Goal: Task Accomplishment & Management: Use online tool/utility

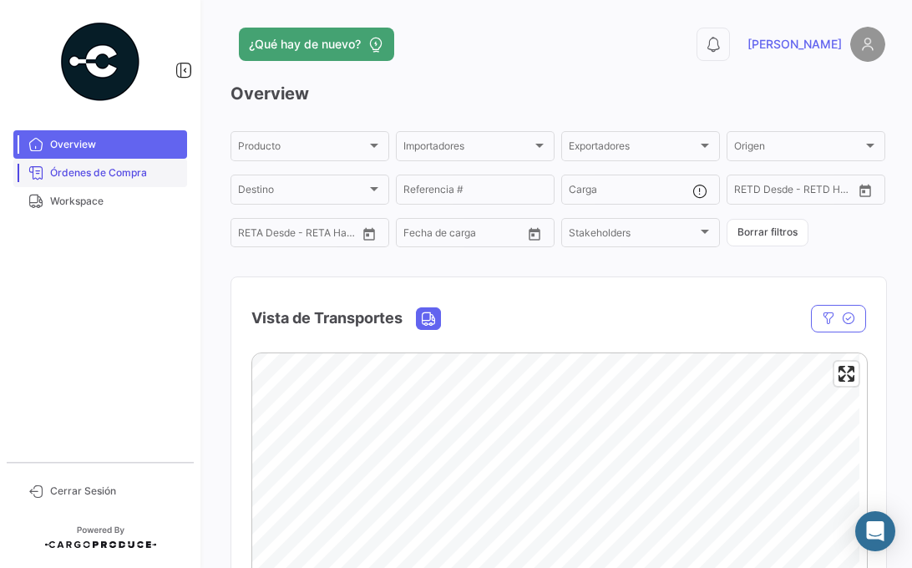
click at [90, 167] on span "Órdenes de Compra" at bounding box center [115, 172] width 130 height 15
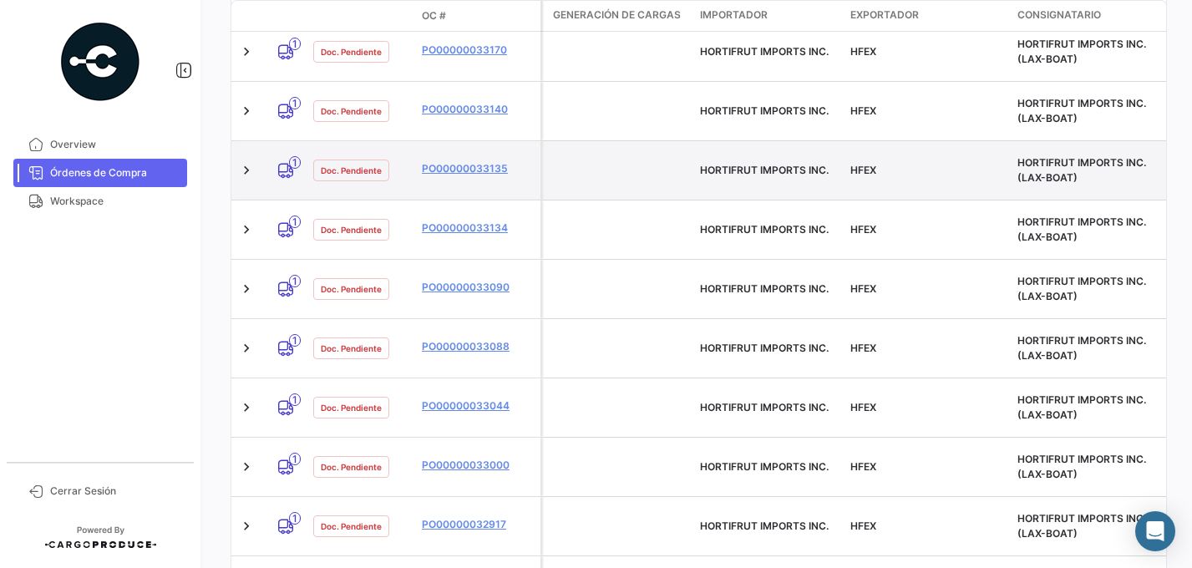
scroll to position [565, 0]
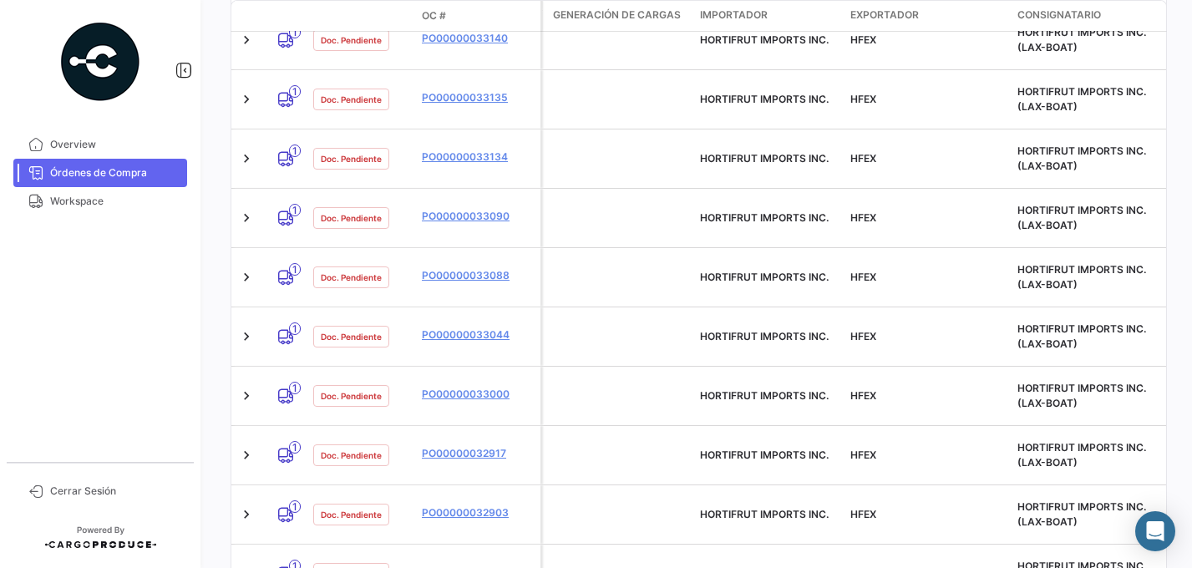
click at [911, 498] on span "100" at bounding box center [1134, 501] width 48 height 35
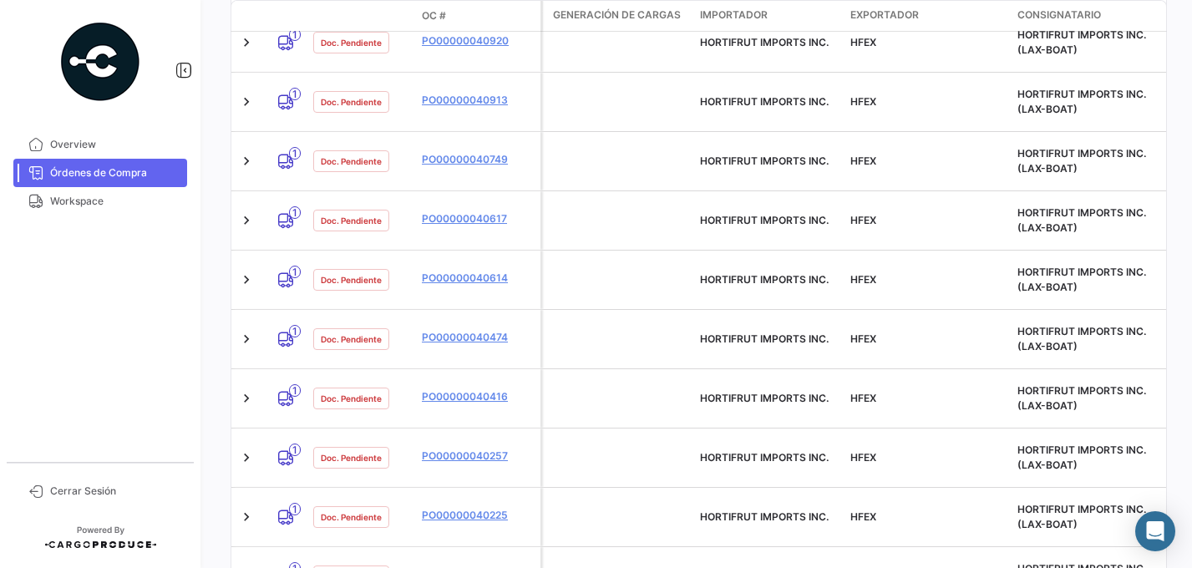
scroll to position [0, 0]
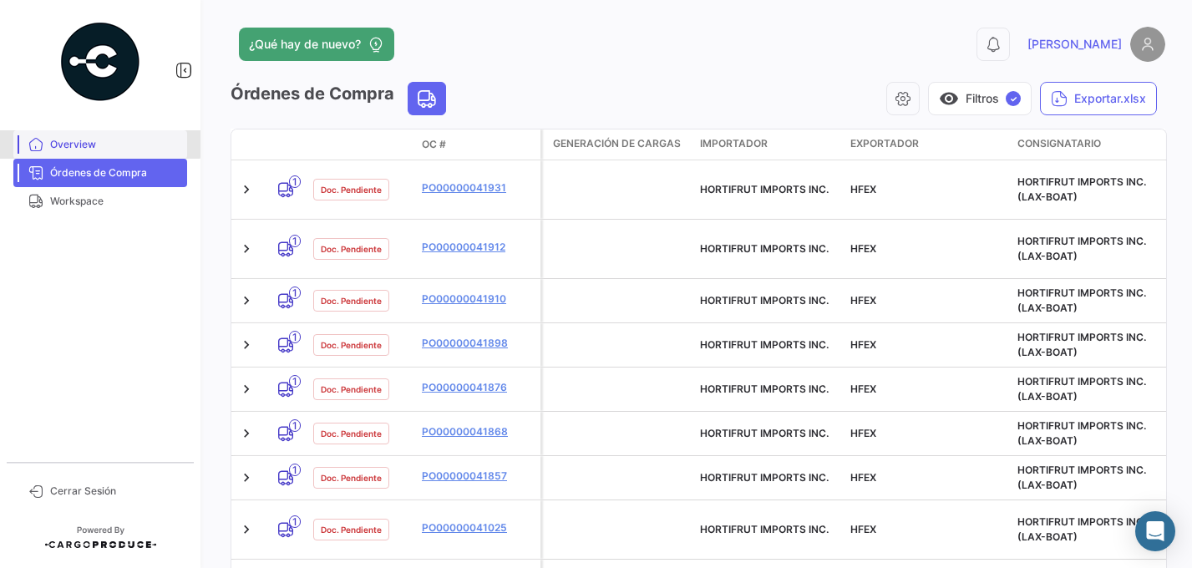
click at [58, 141] on span "Overview" at bounding box center [115, 144] width 130 height 15
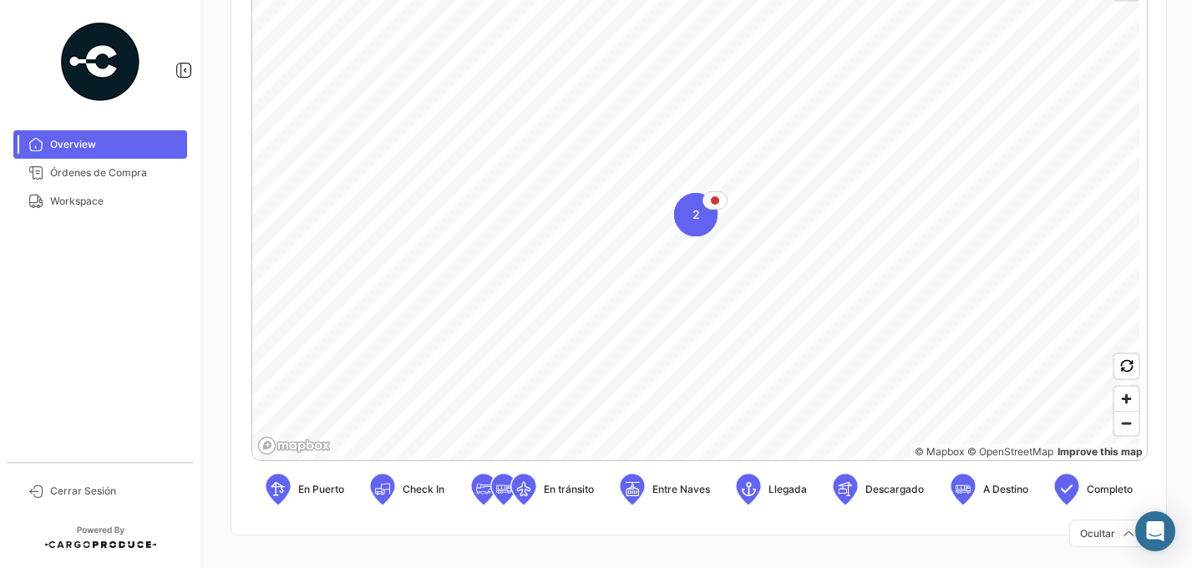
scroll to position [393, 0]
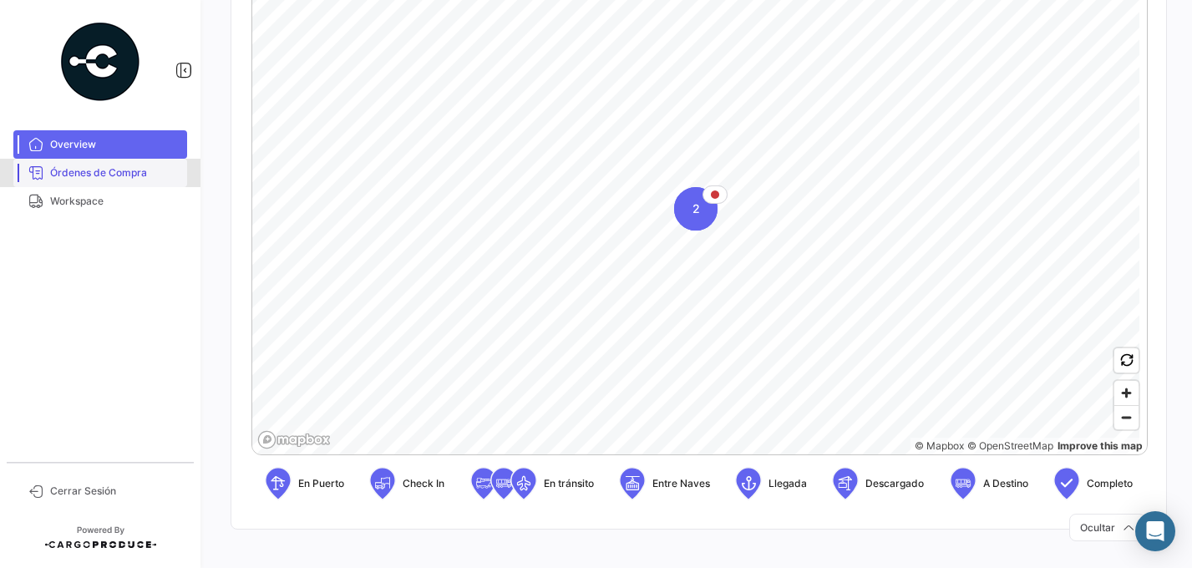
click at [92, 170] on span "Órdenes de Compra" at bounding box center [115, 172] width 130 height 15
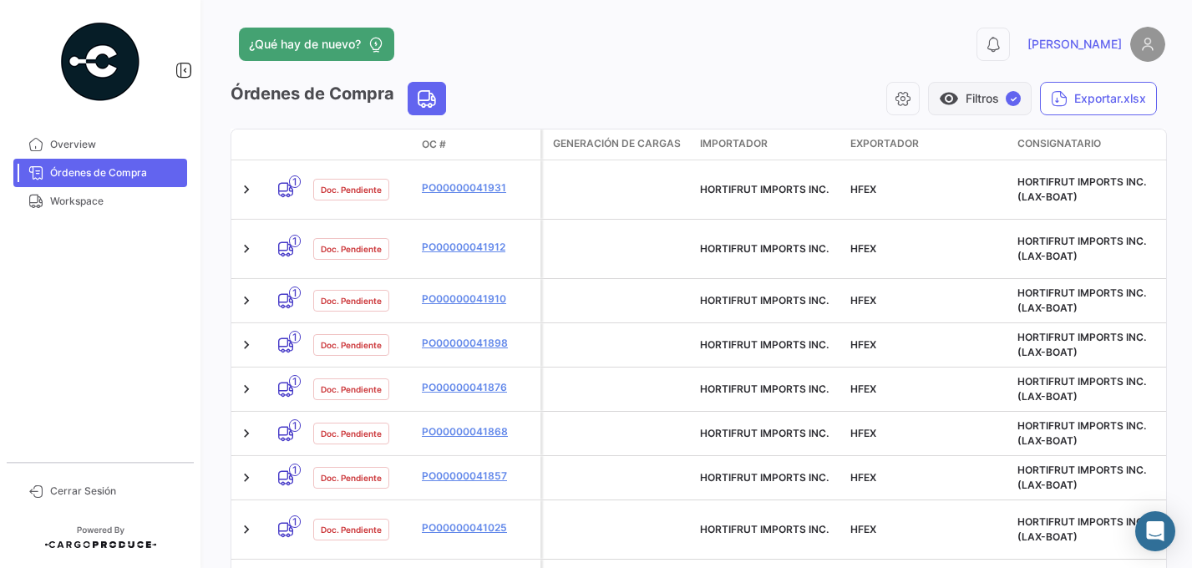
click at [911, 100] on button "visibility Filtros ✓" at bounding box center [980, 98] width 104 height 33
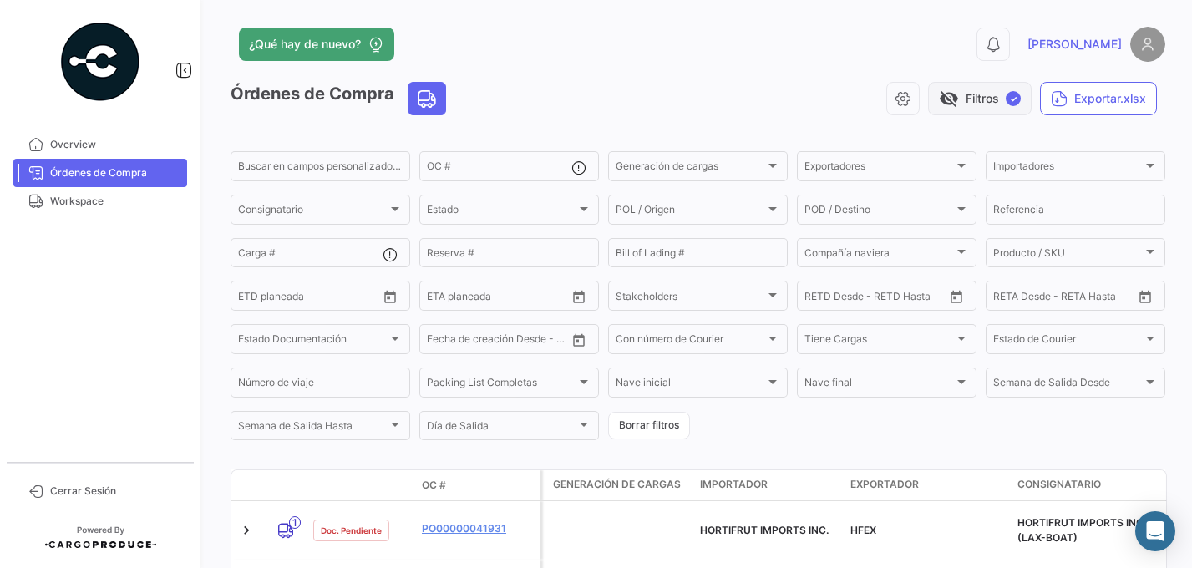
click at [911, 100] on button "visibility_off Filtros ✓" at bounding box center [980, 98] width 104 height 33
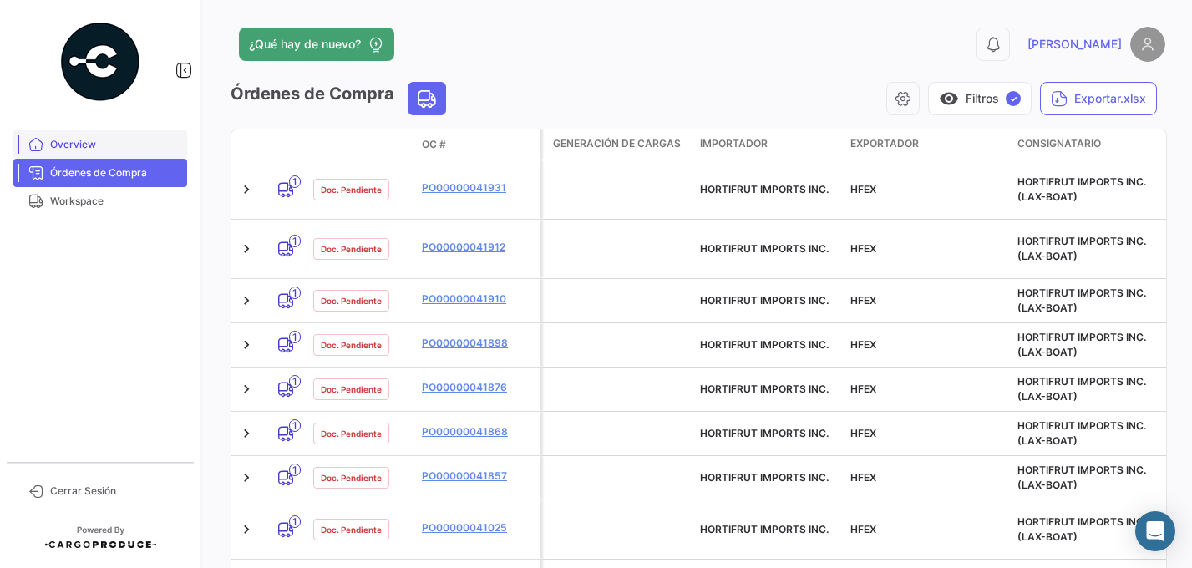
click at [63, 141] on span "Overview" at bounding box center [115, 144] width 130 height 15
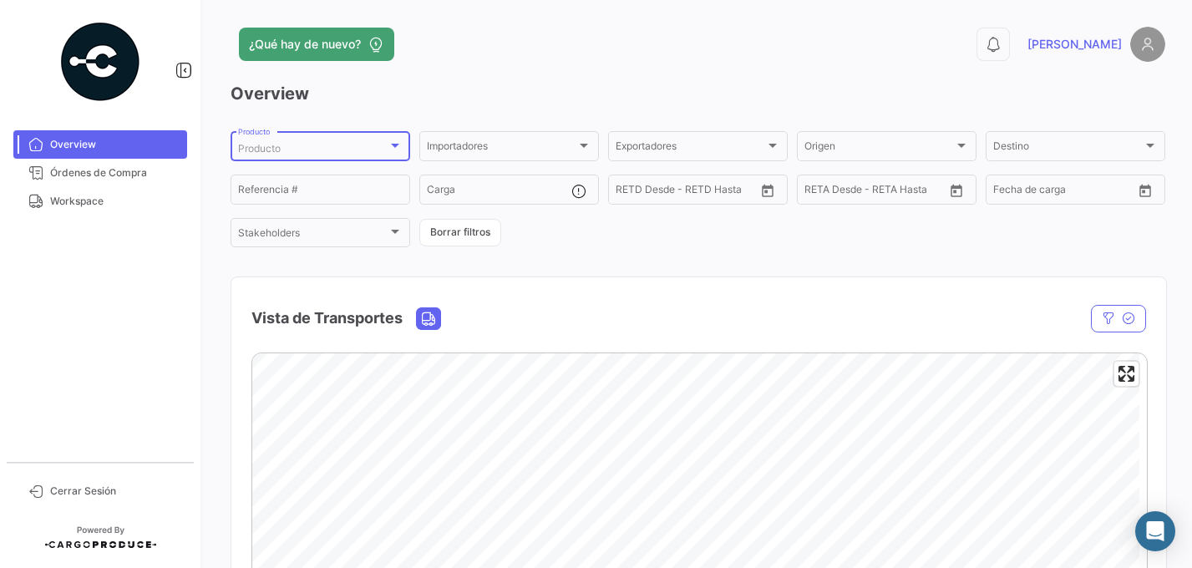
click at [393, 145] on div at bounding box center [395, 146] width 8 height 4
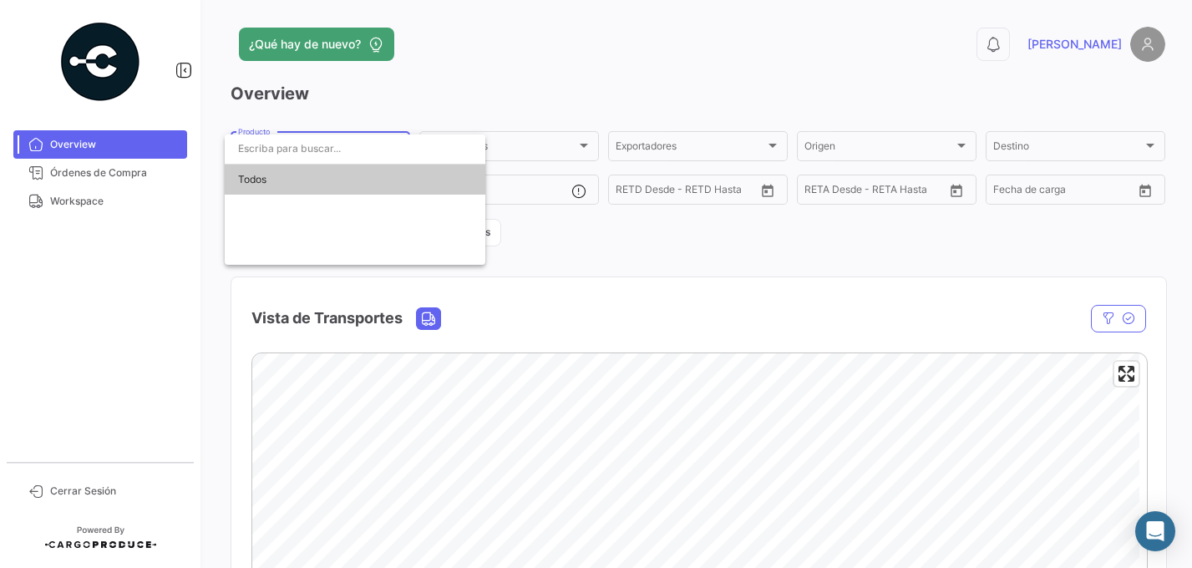
click at [256, 185] on span "Todos" at bounding box center [355, 180] width 234 height 30
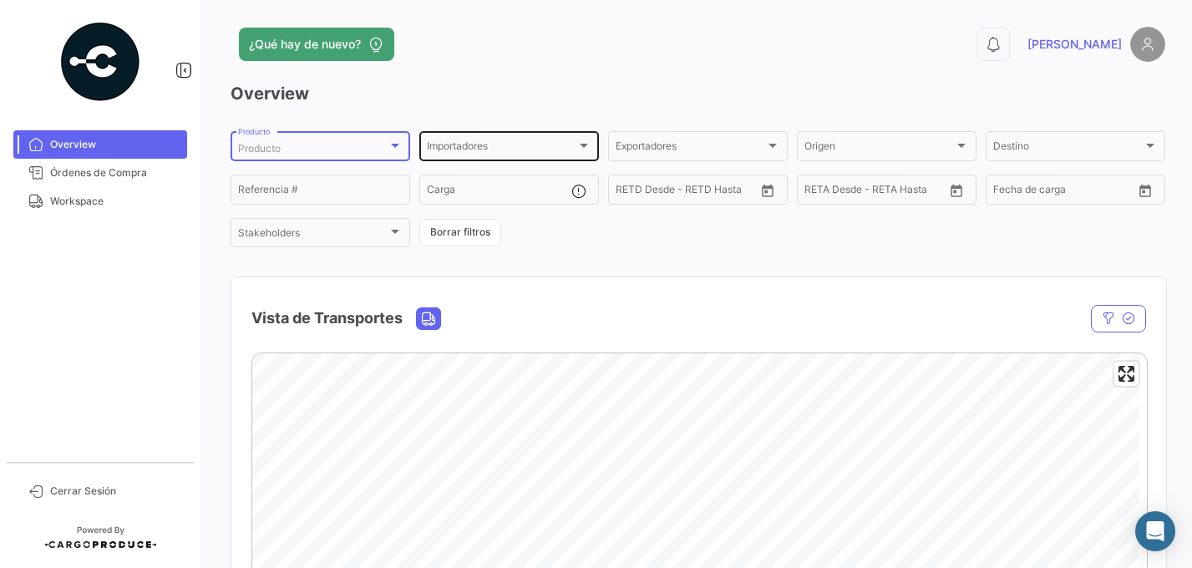
click at [494, 143] on div "Importadores" at bounding box center [502, 149] width 150 height 12
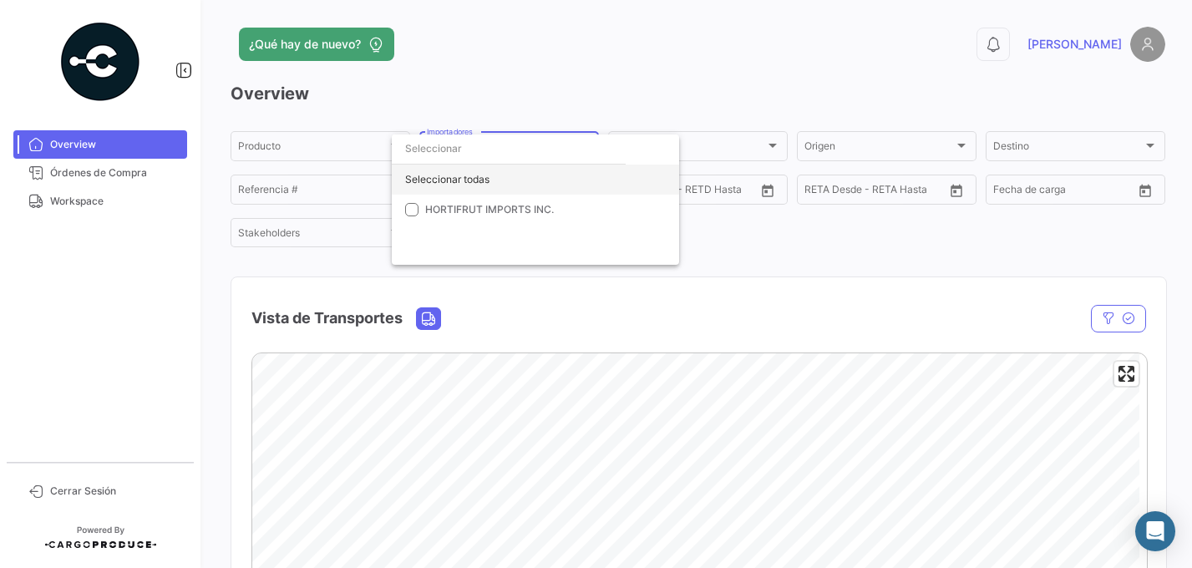
click at [463, 182] on div "Seleccionar todas" at bounding box center [535, 180] width 287 height 30
click at [756, 68] on div at bounding box center [596, 284] width 1192 height 568
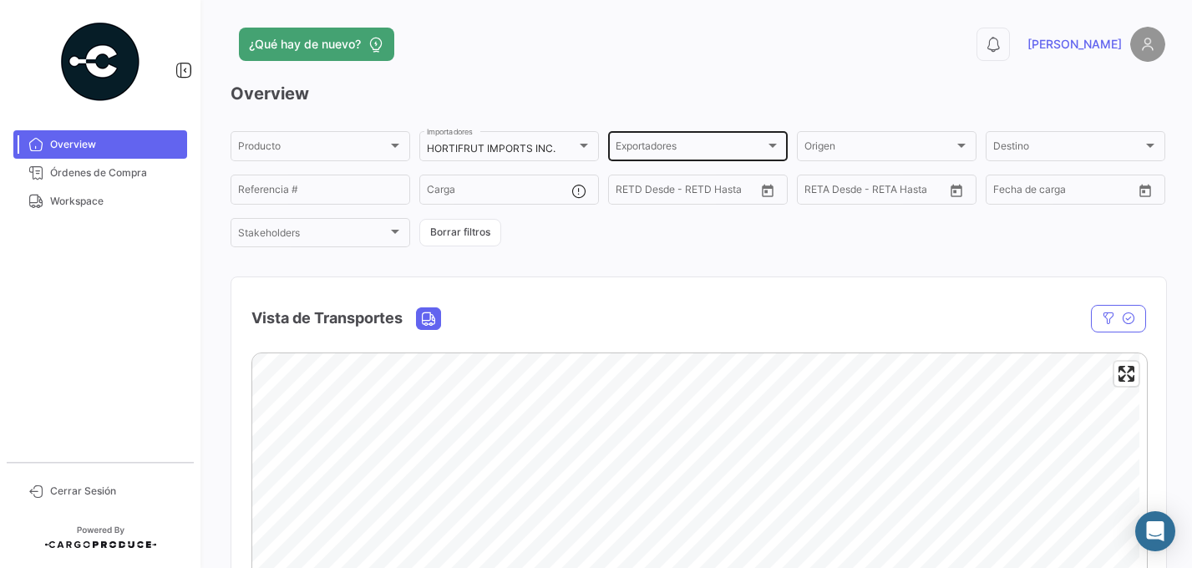
click at [757, 141] on div "Exportadores Exportadores" at bounding box center [698, 145] width 165 height 33
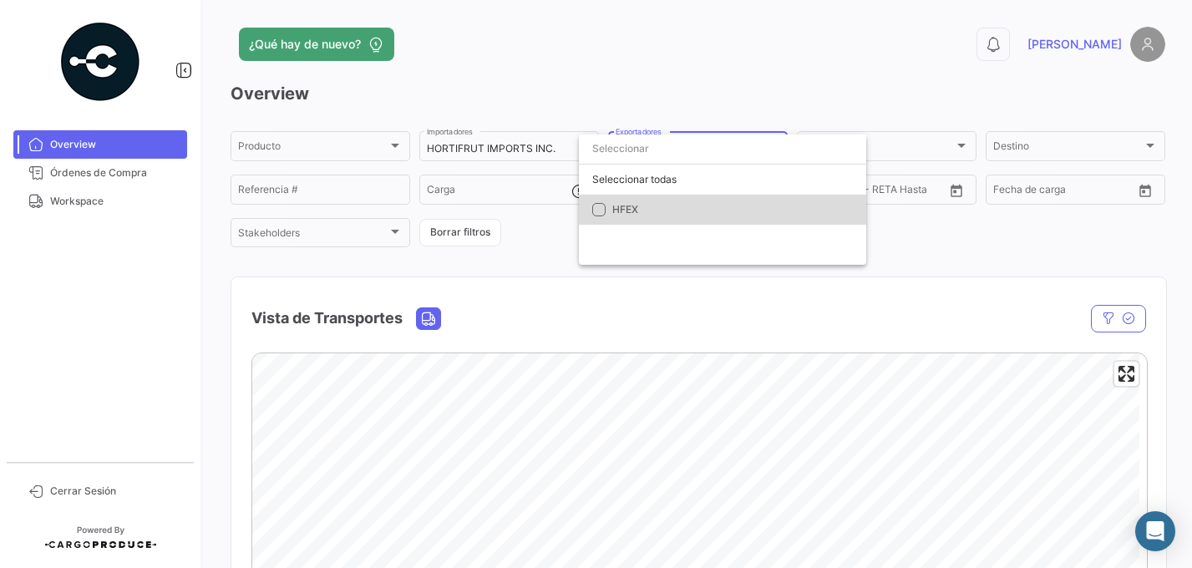
click at [645, 202] on span "HFEX" at bounding box center [729, 209] width 234 height 15
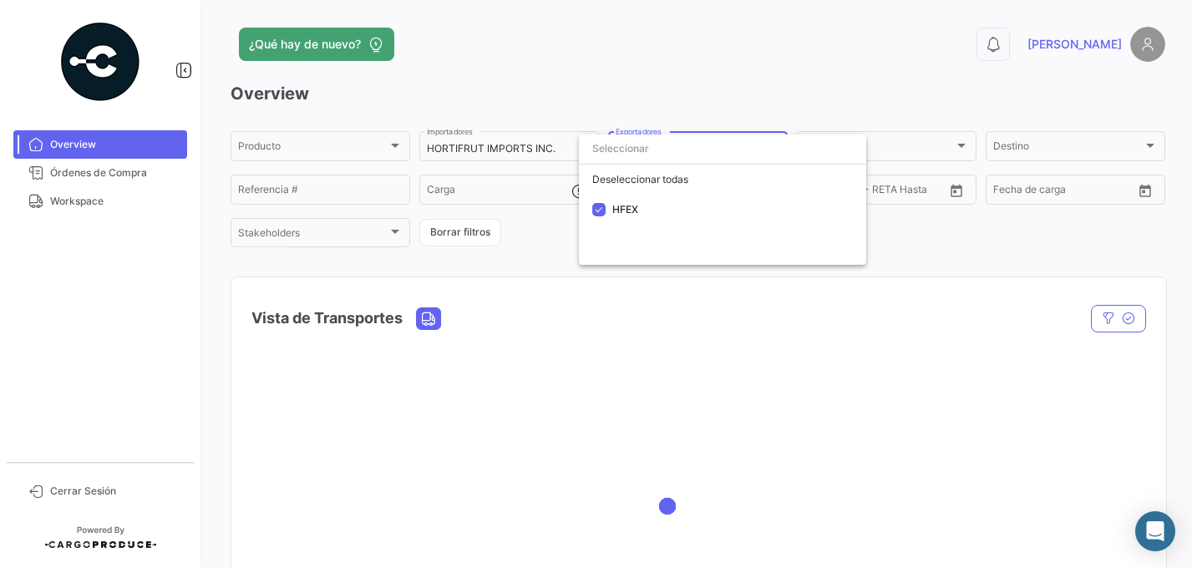
click at [900, 78] on div at bounding box center [596, 284] width 1192 height 568
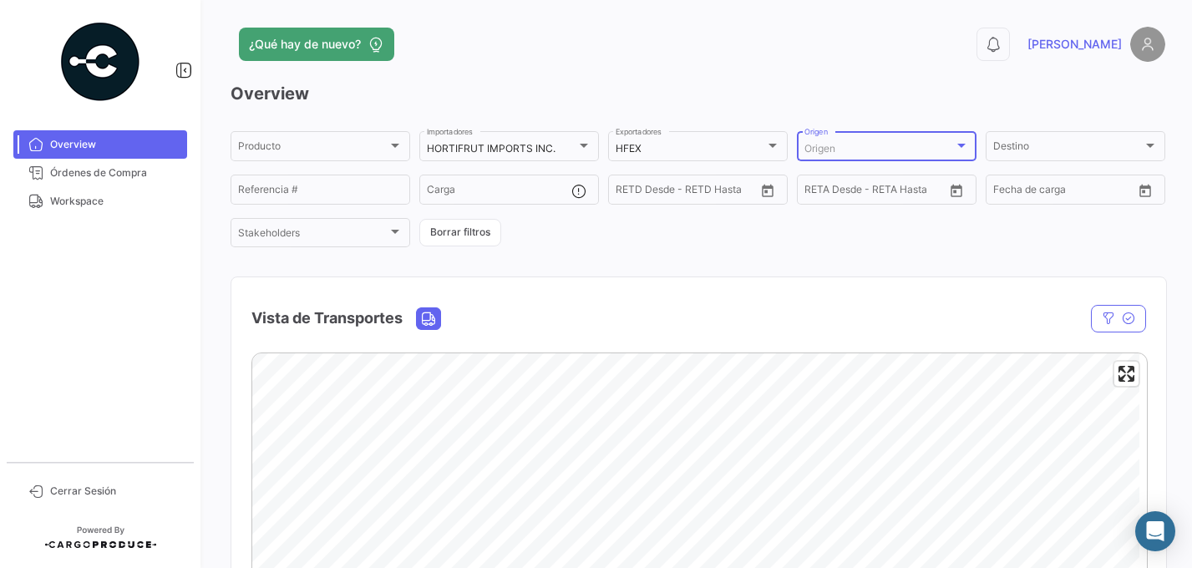
click at [911, 146] on div at bounding box center [961, 146] width 8 height 4
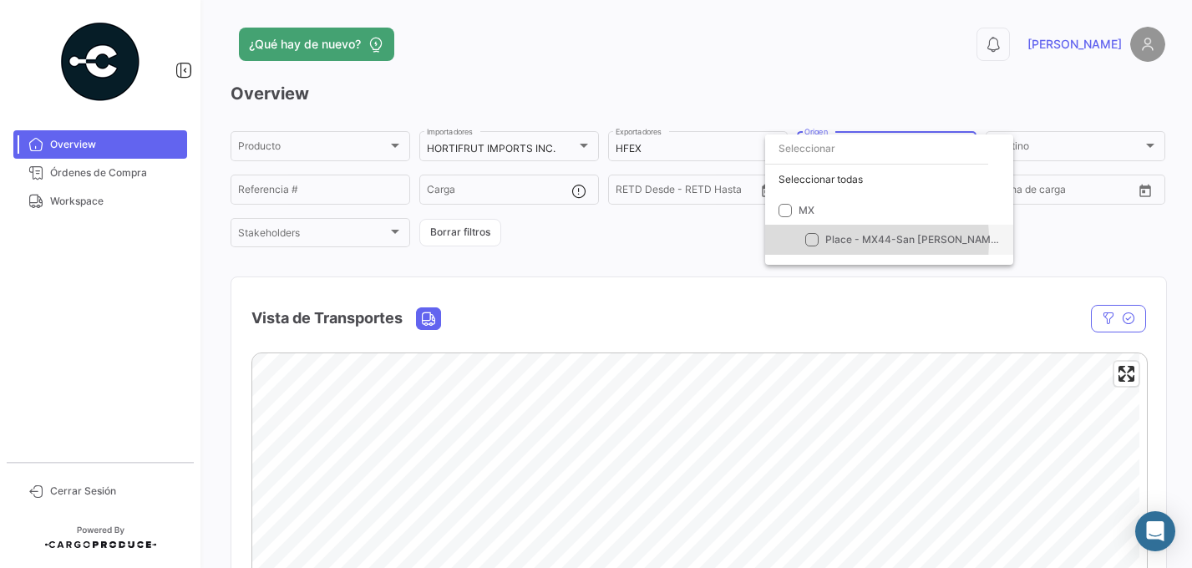
click at [814, 240] on mat-pseudo-checkbox at bounding box center [811, 239] width 13 height 13
checkbox input "true"
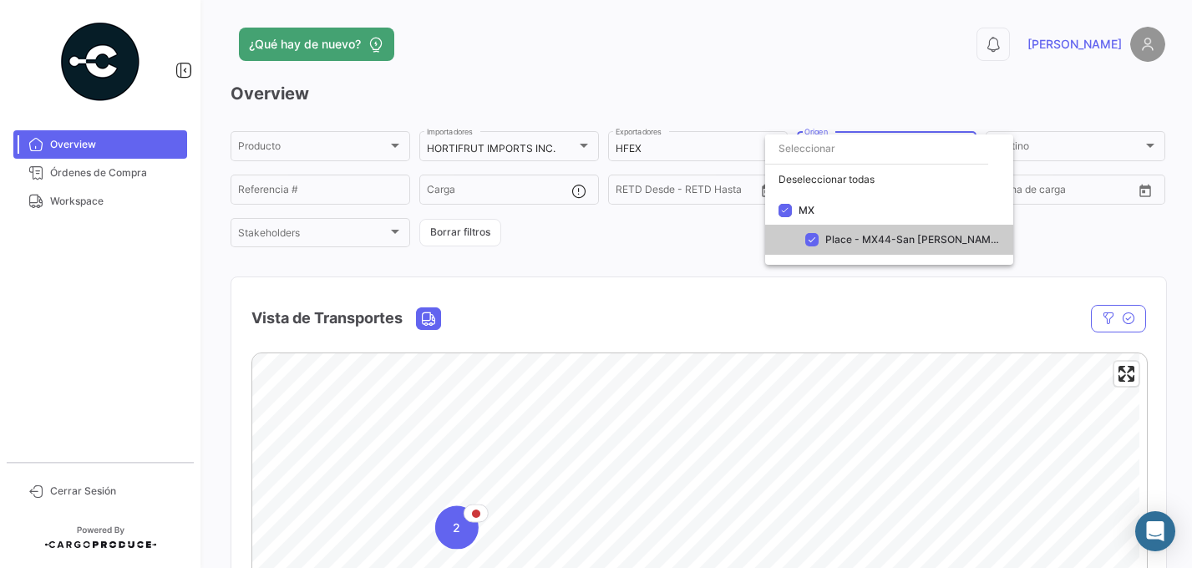
click at [911, 230] on div at bounding box center [596, 284] width 1192 height 568
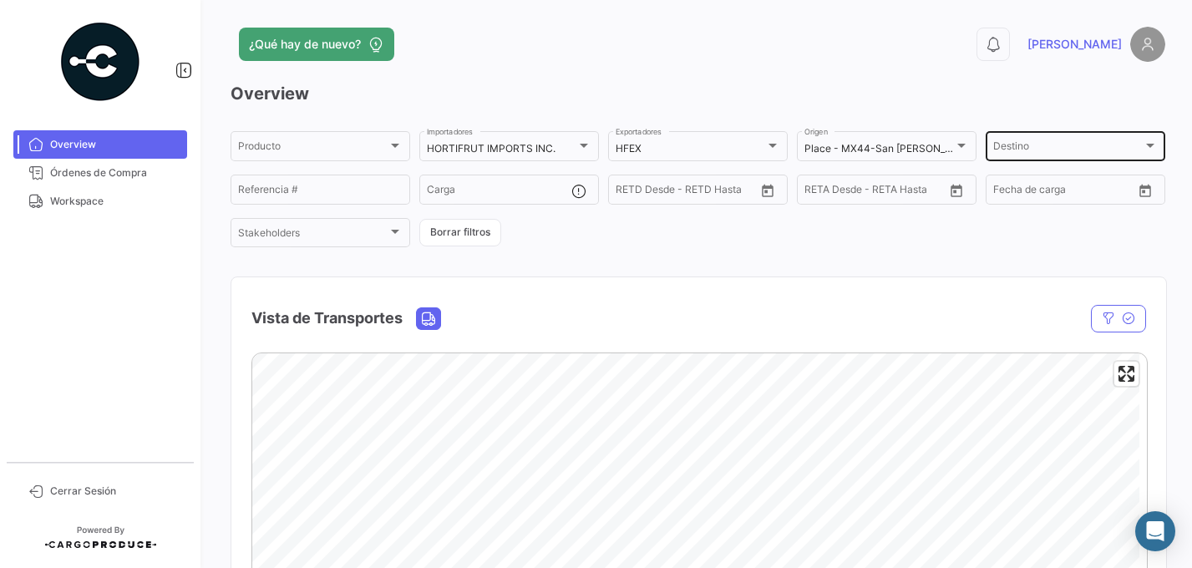
click at [911, 142] on div "Destino Destino" at bounding box center [1075, 145] width 165 height 33
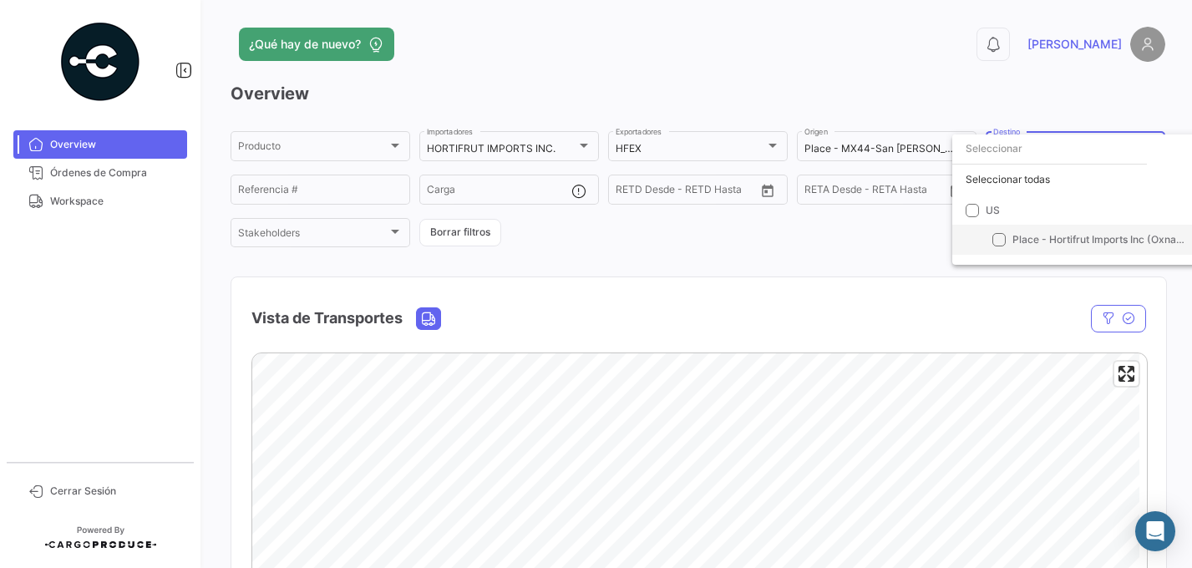
click at [911, 239] on span "Place - Hortifrut Imports Inc (Oxnard)" at bounding box center [1101, 239] width 179 height 13
checkbox input "true"
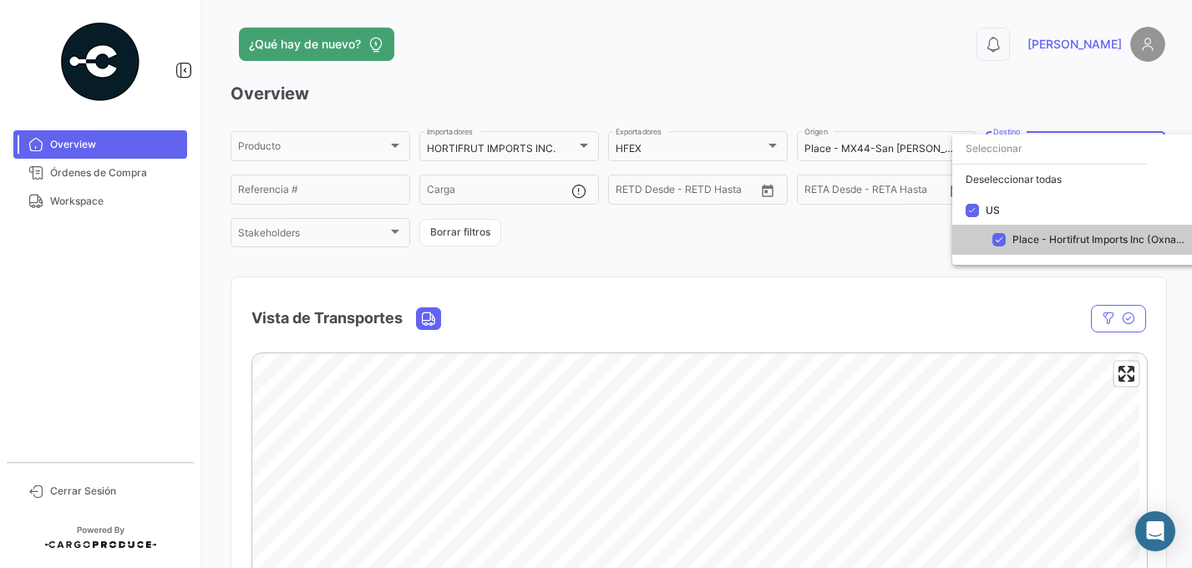
click at [759, 191] on div at bounding box center [596, 284] width 1192 height 568
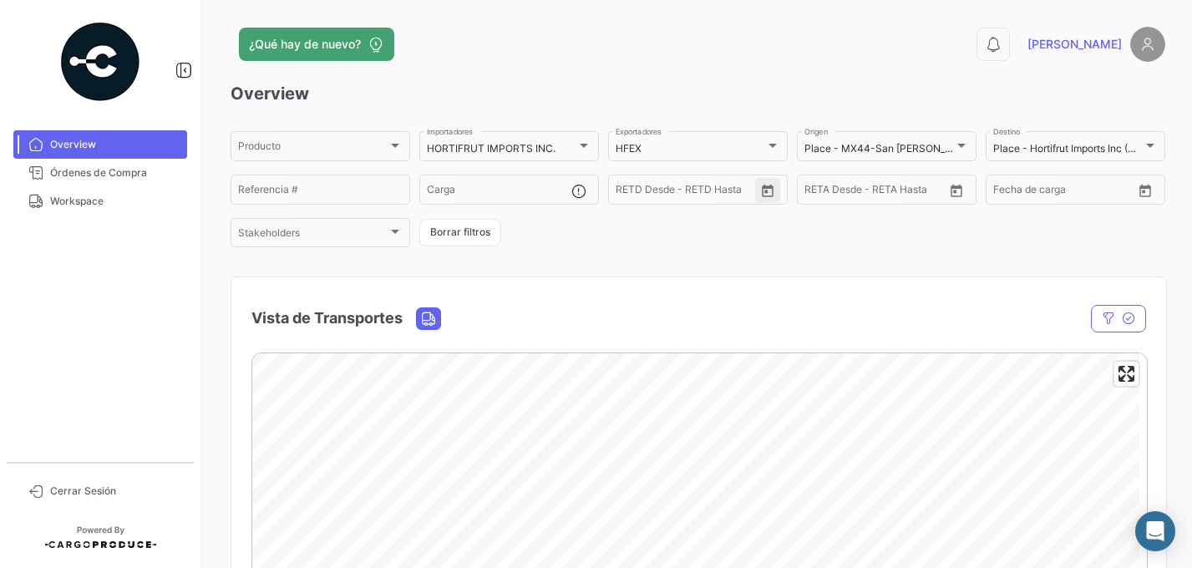
click at [762, 191] on icon "Open calendar" at bounding box center [768, 191] width 12 height 13
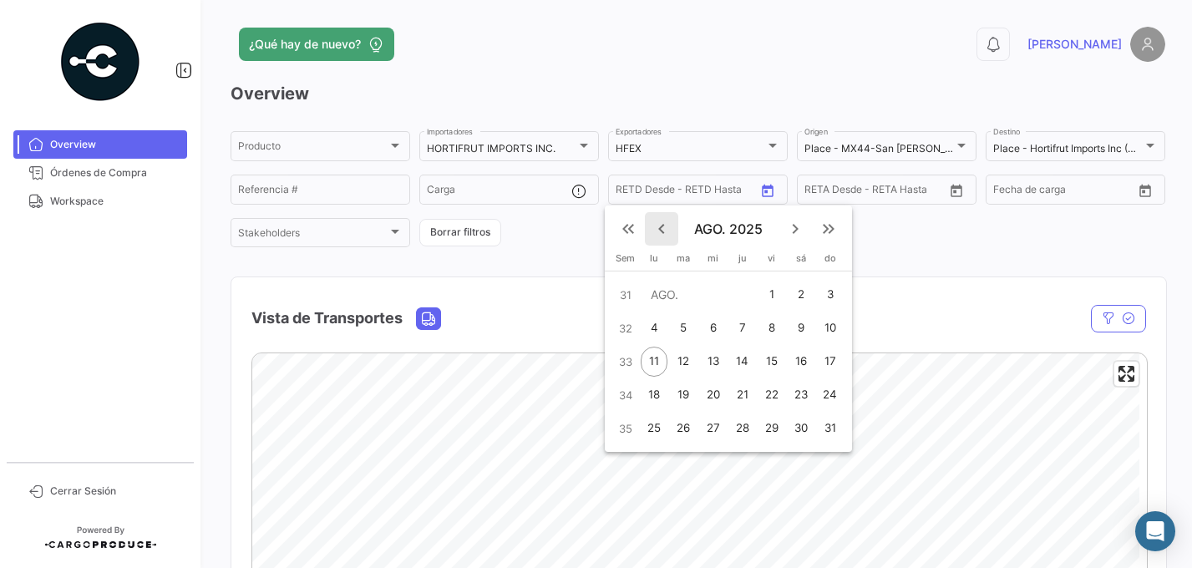
click at [656, 228] on mat-icon "keyboard_arrow_left" at bounding box center [662, 229] width 20 height 20
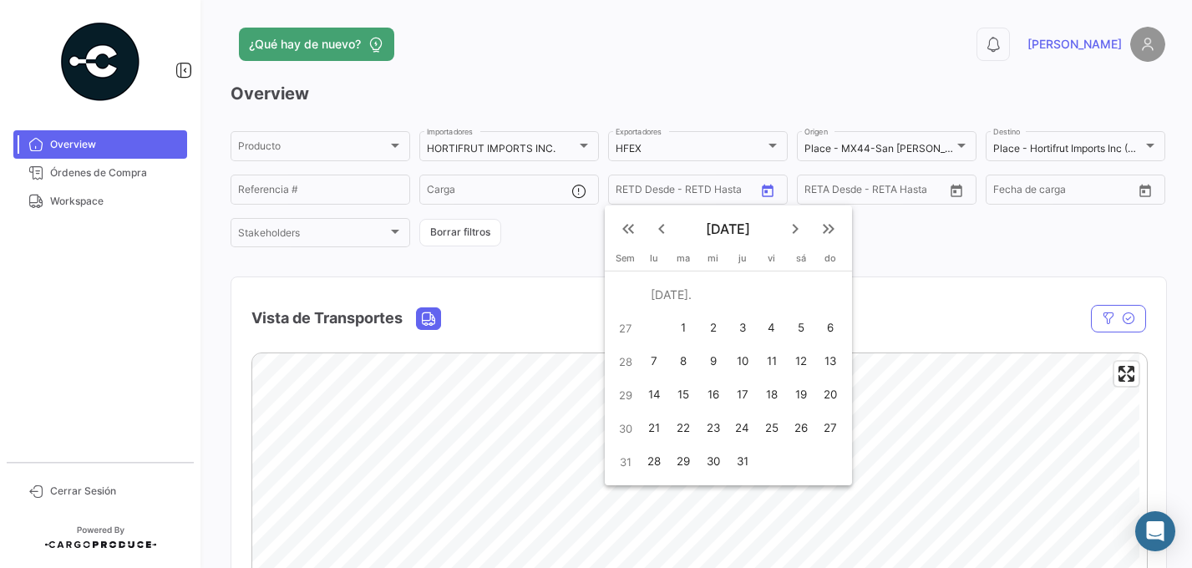
click at [672, 324] on div "1" at bounding box center [683, 328] width 27 height 30
type input "[DATE]"
click at [680, 326] on div "1" at bounding box center [683, 328] width 27 height 30
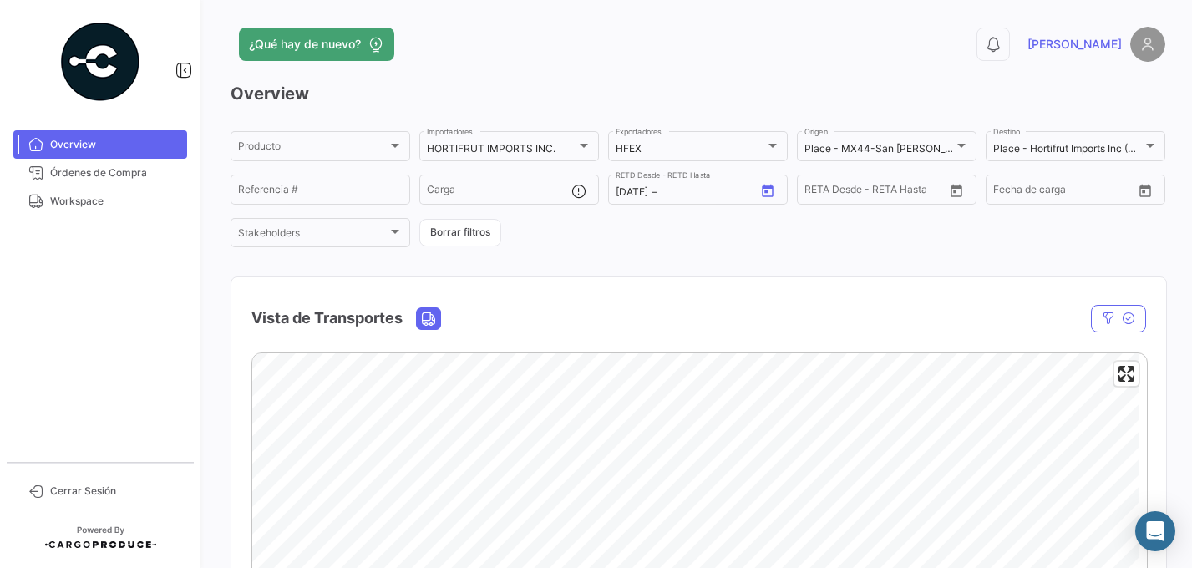
type input "[DATE]"
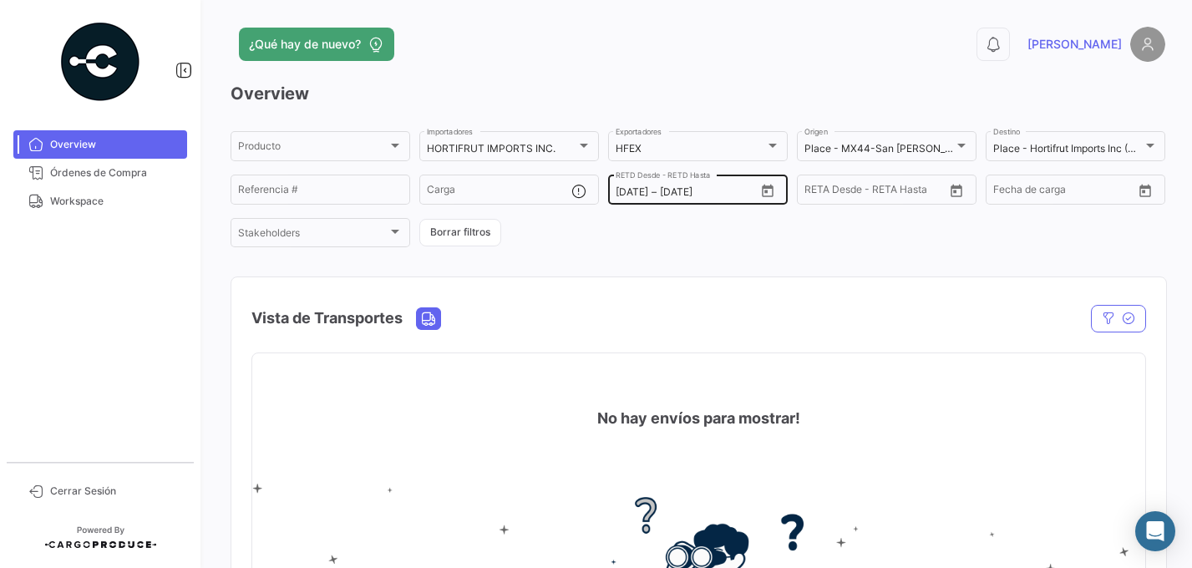
click at [655, 193] on div "[DATE] [DATE] – [DATE]" at bounding box center [685, 192] width 139 height 12
click at [767, 192] on icon "Open calendar" at bounding box center [768, 191] width 12 height 13
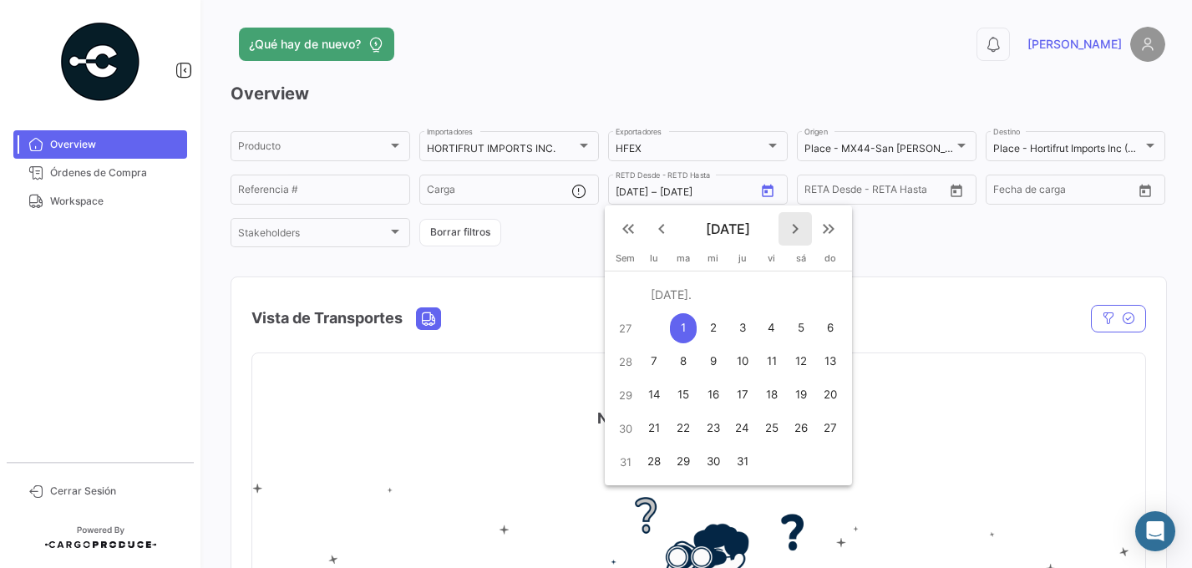
click at [798, 229] on mat-icon "keyboard_arrow_right" at bounding box center [795, 229] width 20 height 20
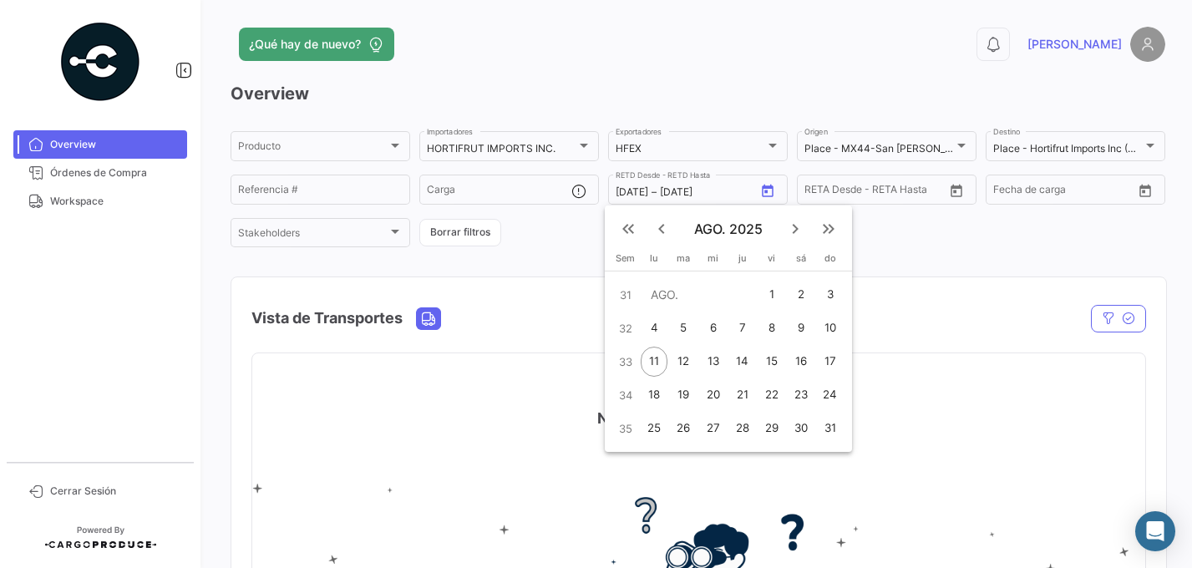
click at [658, 356] on div "11" at bounding box center [654, 362] width 26 height 30
type input "[DATE]"
click at [626, 227] on mat-icon "keyboard_double_arrow_left" at bounding box center [628, 229] width 20 height 20
click at [662, 223] on mat-icon "keyboard_arrow_left" at bounding box center [662, 229] width 20 height 20
click at [657, 330] on div "1" at bounding box center [654, 328] width 26 height 30
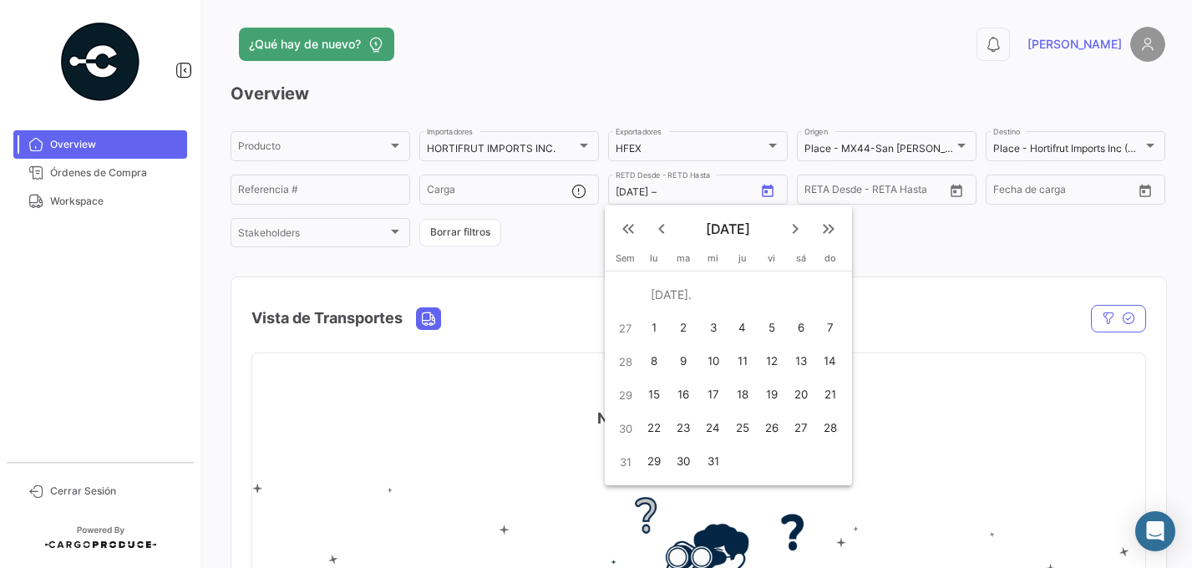
type input "[DATE]"
click at [798, 225] on mat-icon "keyboard_arrow_right" at bounding box center [795, 229] width 20 height 20
click at [658, 231] on mat-icon "keyboard_arrow_left" at bounding box center [662, 229] width 20 height 20
click at [831, 326] on div "11" at bounding box center [830, 328] width 27 height 30
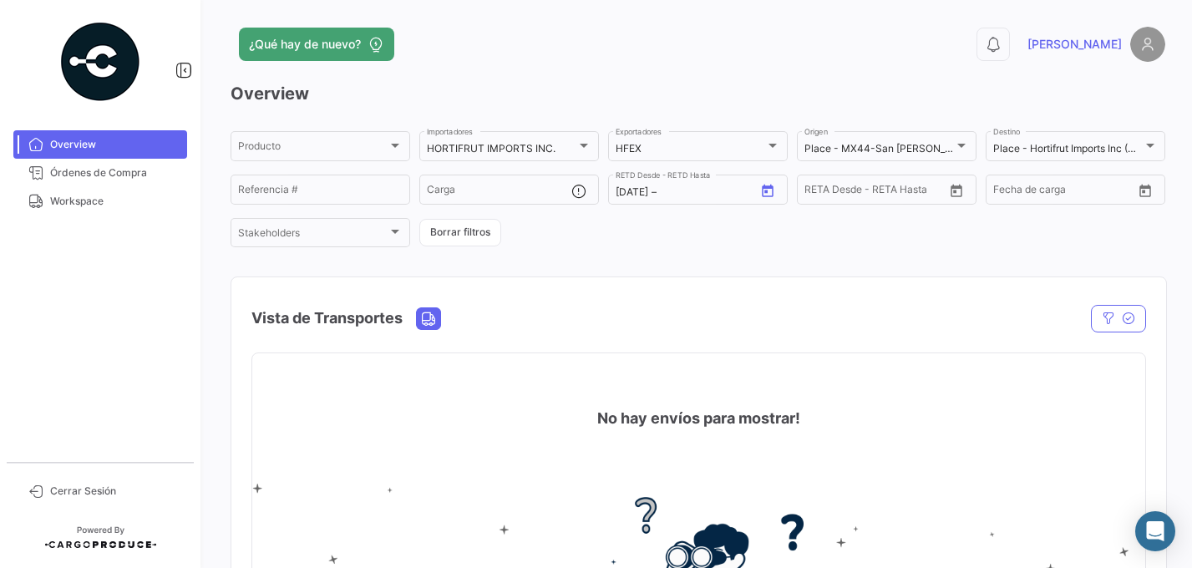
type input "[DATE]"
click at [911, 192] on icon "Open calendar" at bounding box center [957, 191] width 12 height 13
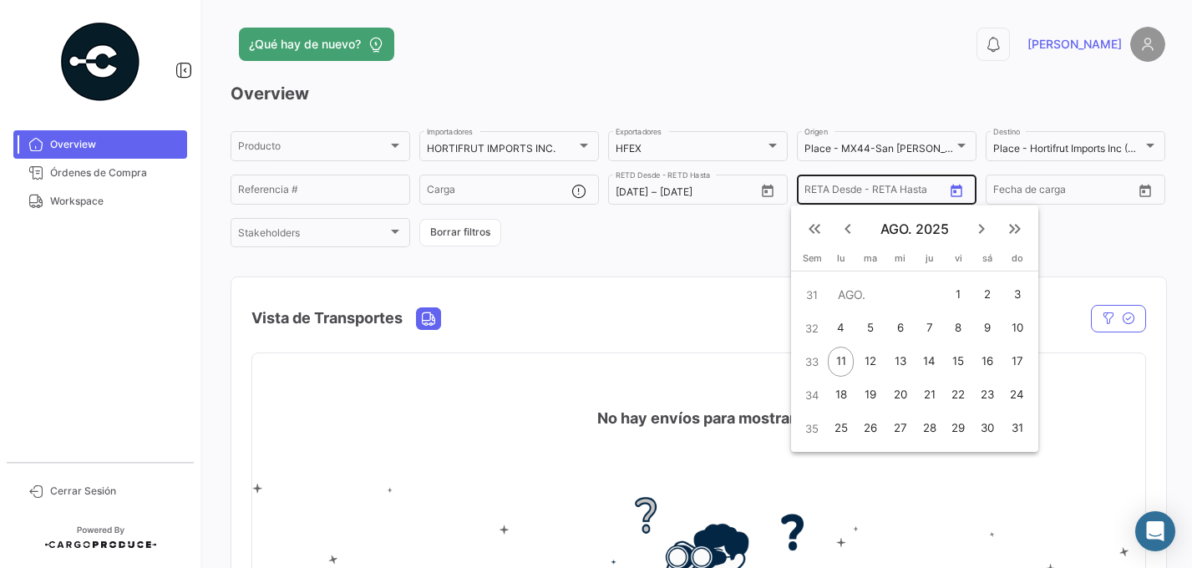
click at [911, 192] on div at bounding box center [596, 284] width 1192 height 568
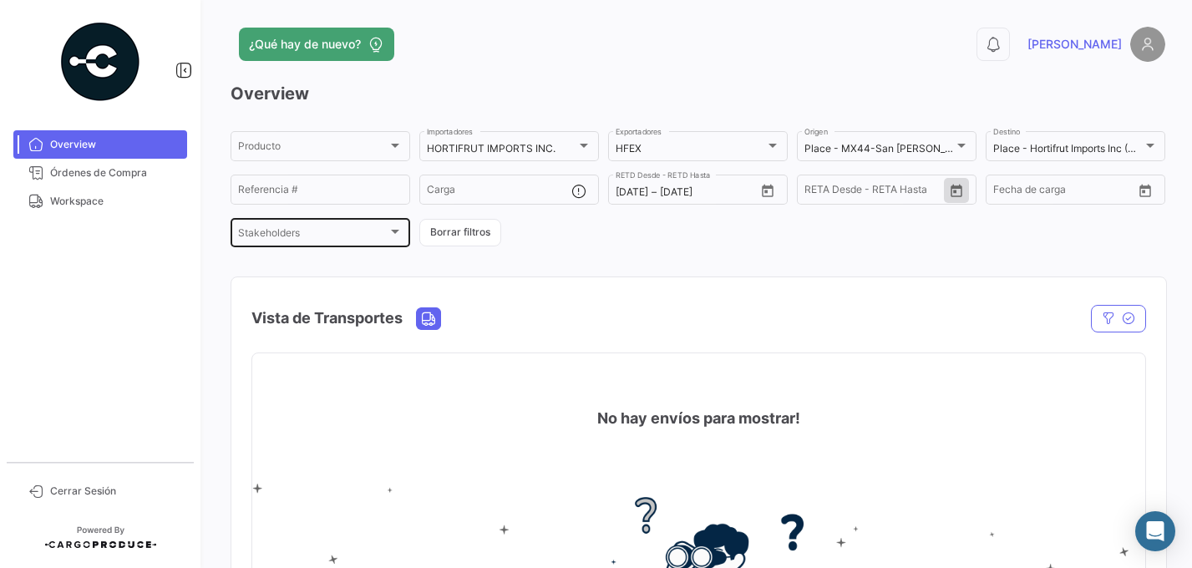
click at [337, 231] on div "Stakeholders" at bounding box center [313, 236] width 150 height 12
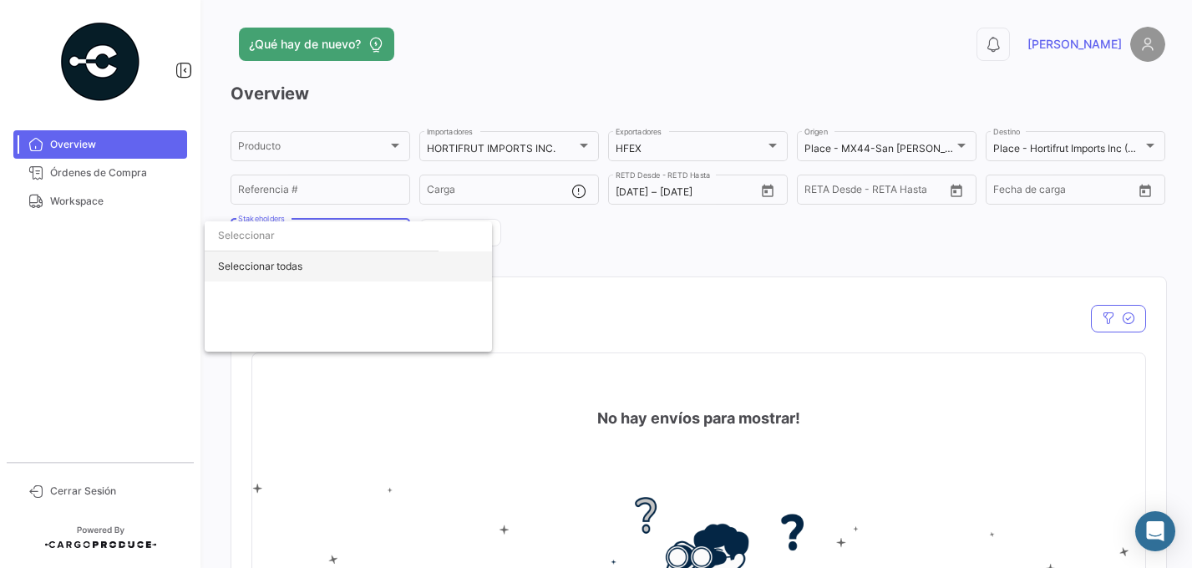
click at [314, 257] on div "Seleccionar todas" at bounding box center [348, 266] width 287 height 30
click at [319, 261] on div "Deseleccionar todas" at bounding box center [348, 266] width 287 height 30
click at [769, 275] on div at bounding box center [596, 284] width 1192 height 568
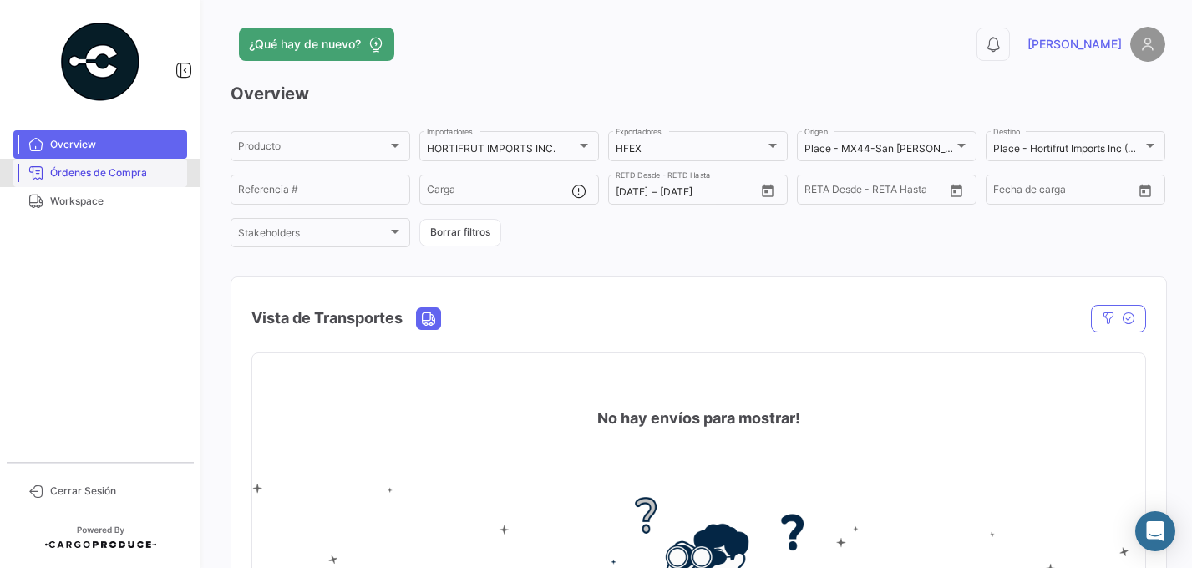
click at [89, 167] on span "Órdenes de Compra" at bounding box center [115, 172] width 130 height 15
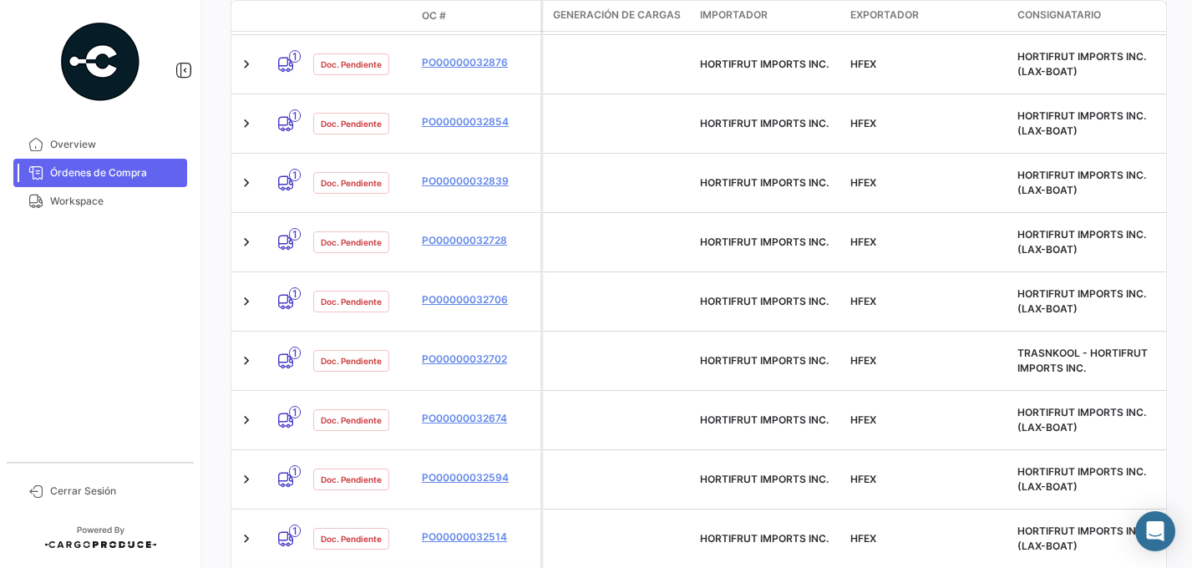
scroll to position [2247, 0]
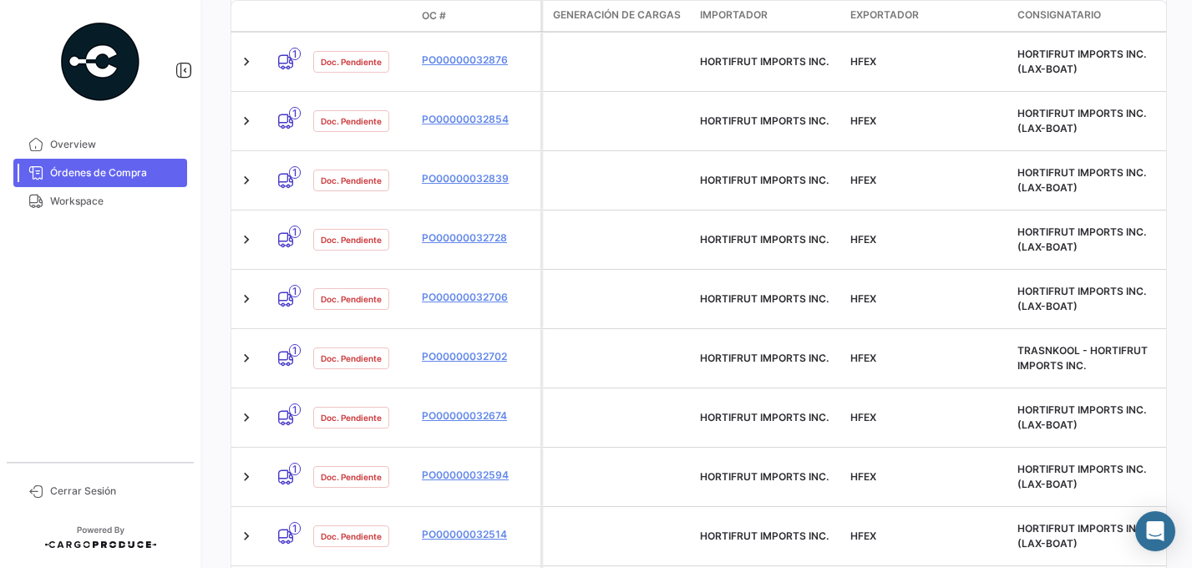
click at [911, 479] on span "50" at bounding box center [1135, 476] width 48 height 35
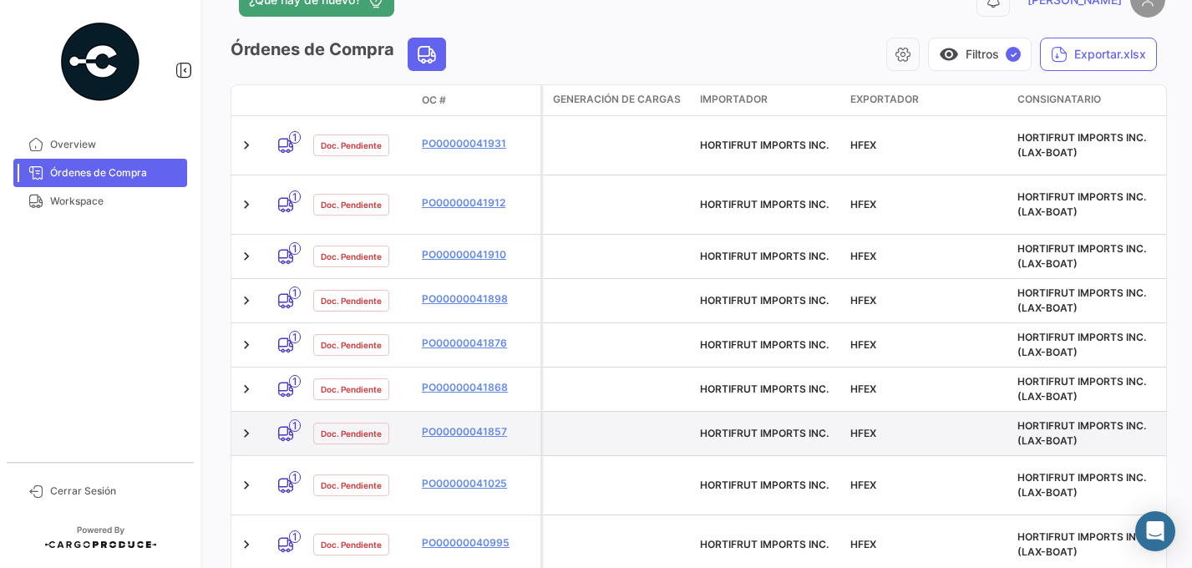
scroll to position [0, 0]
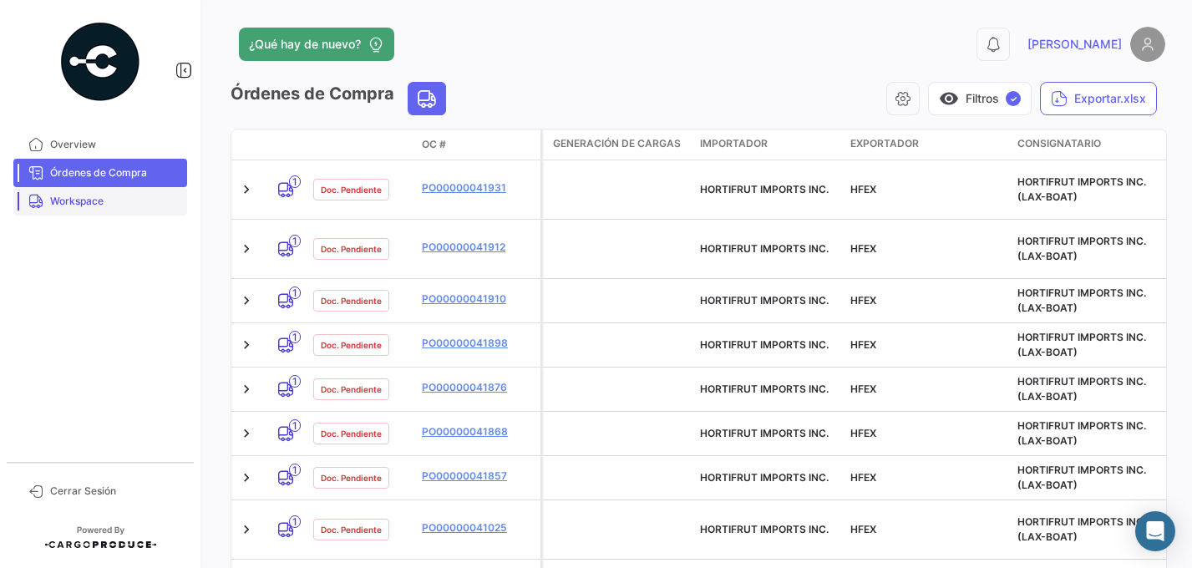
click at [58, 201] on span "Workspace" at bounding box center [115, 201] width 130 height 15
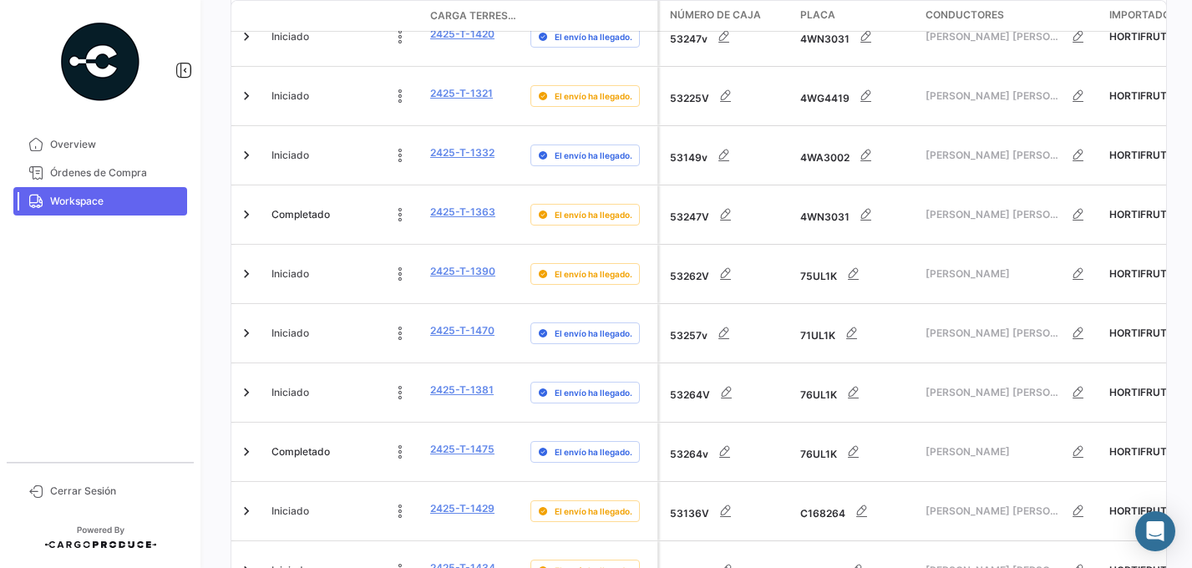
scroll to position [888, 0]
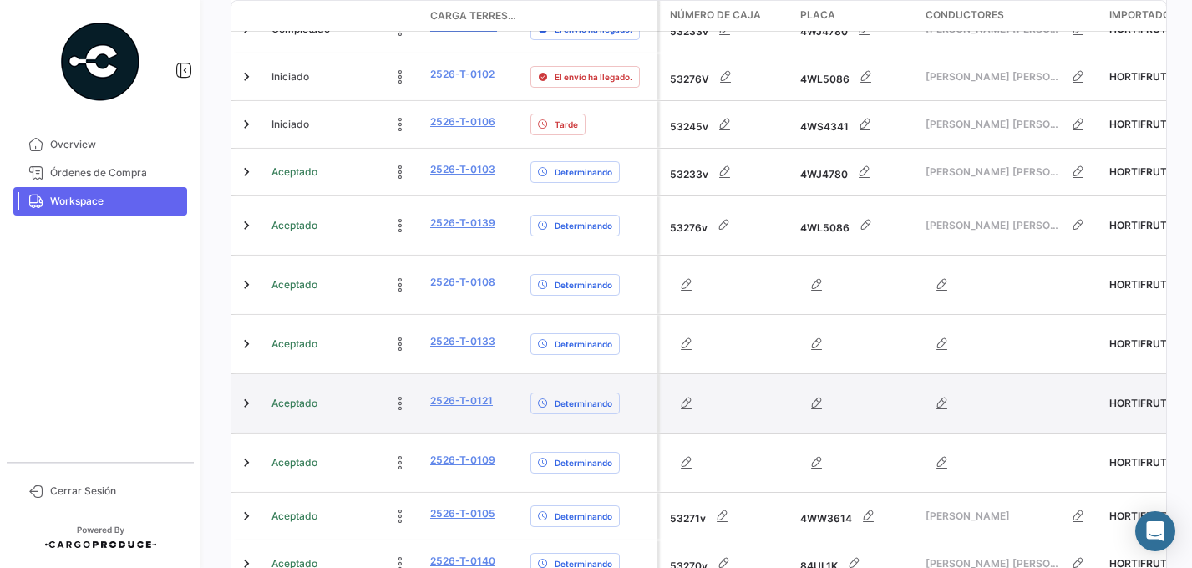
scroll to position [650, 0]
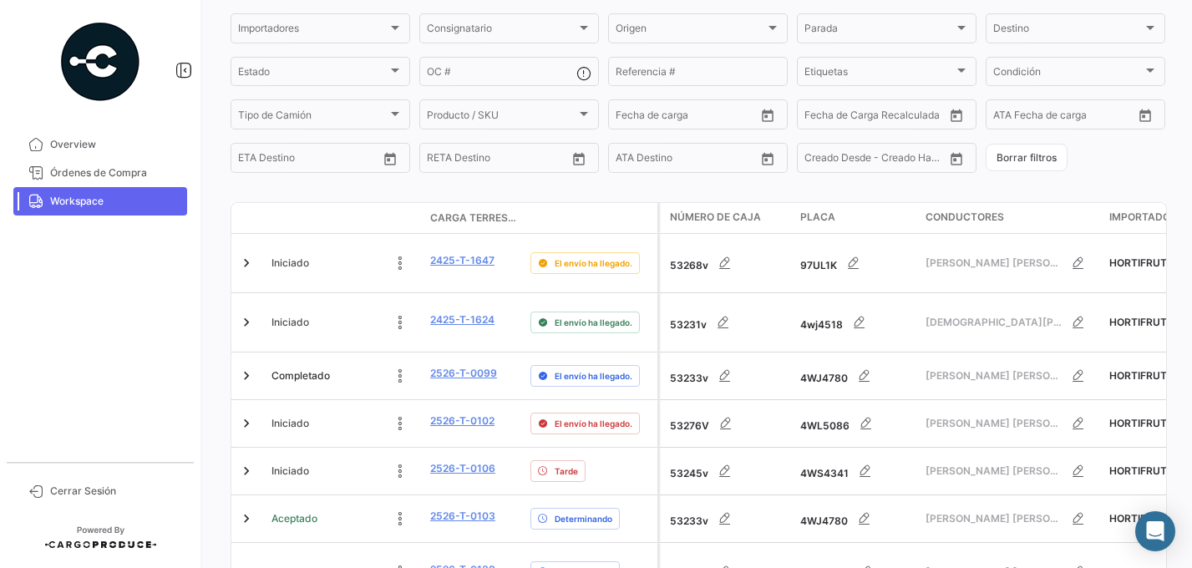
scroll to position [53, 0]
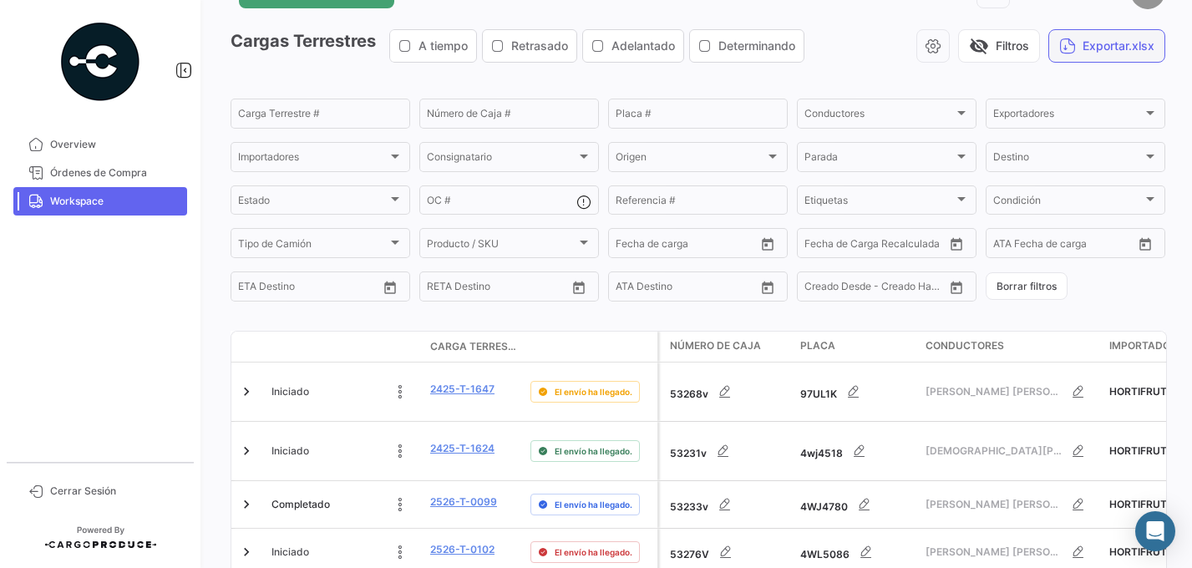
click at [911, 45] on button "Exportar.xlsx" at bounding box center [1106, 45] width 117 height 33
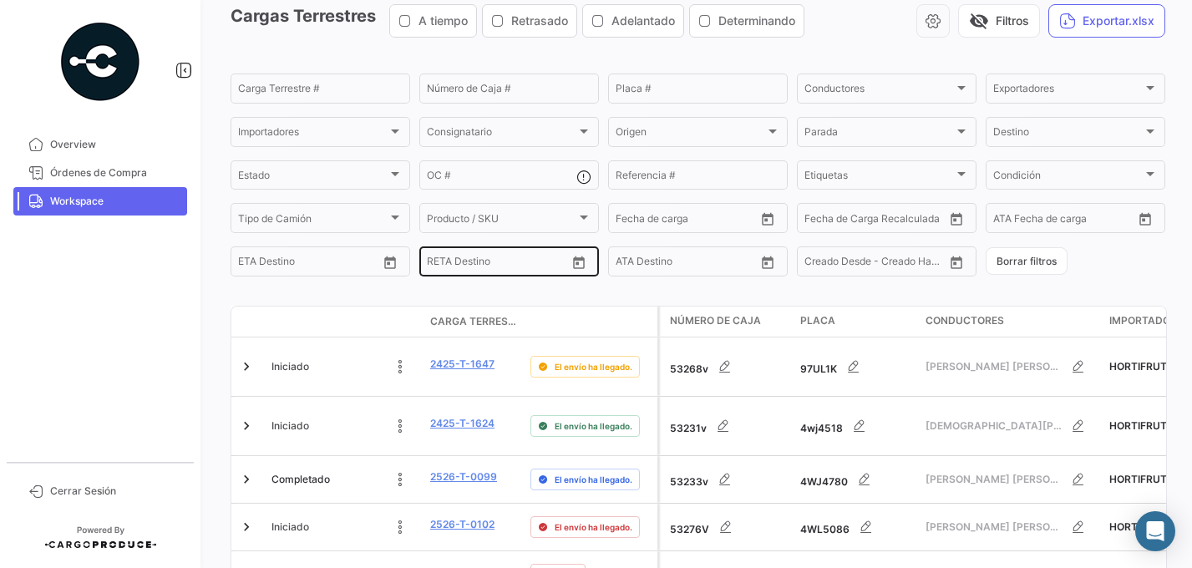
scroll to position [0, 0]
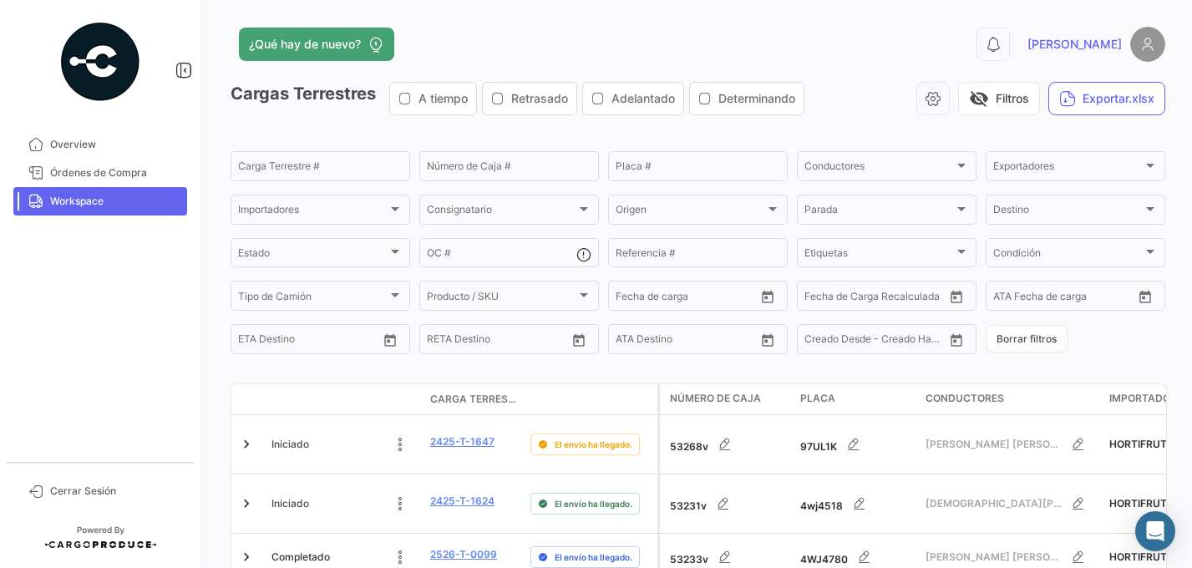
click at [411, 99] on icon "button" at bounding box center [404, 98] width 13 height 13
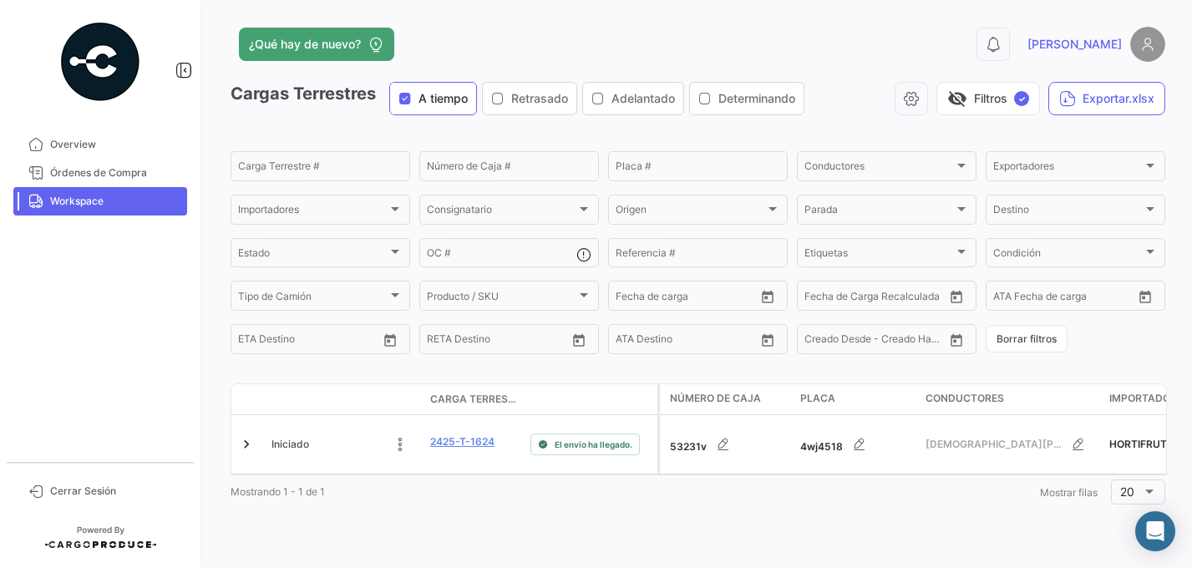
click at [911, 42] on span "[PERSON_NAME]" at bounding box center [1074, 44] width 94 height 17
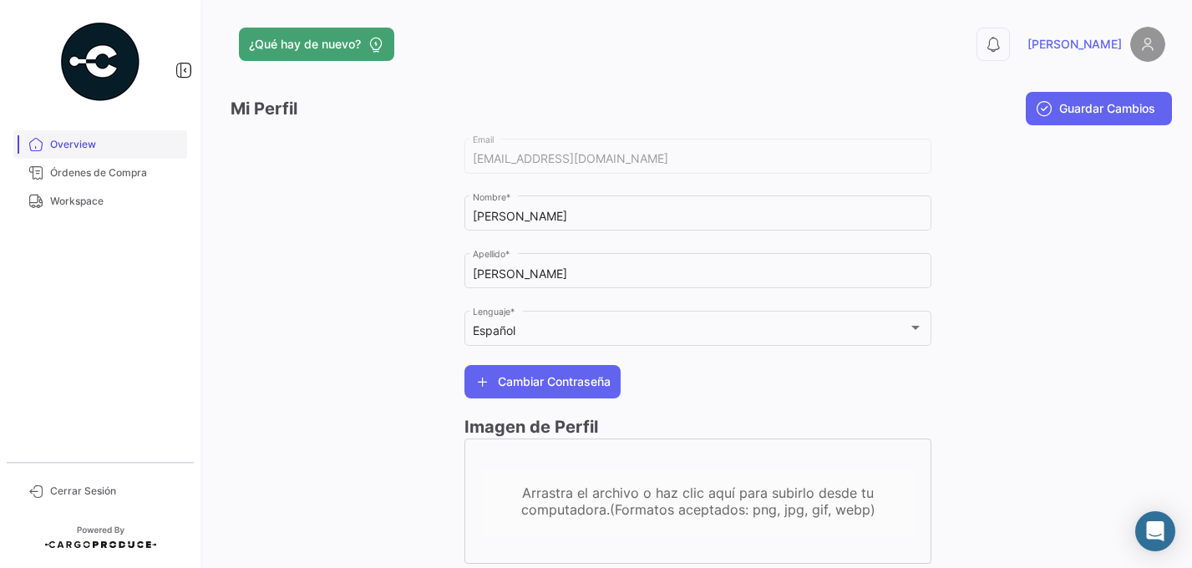
click at [81, 140] on span "Overview" at bounding box center [115, 144] width 130 height 15
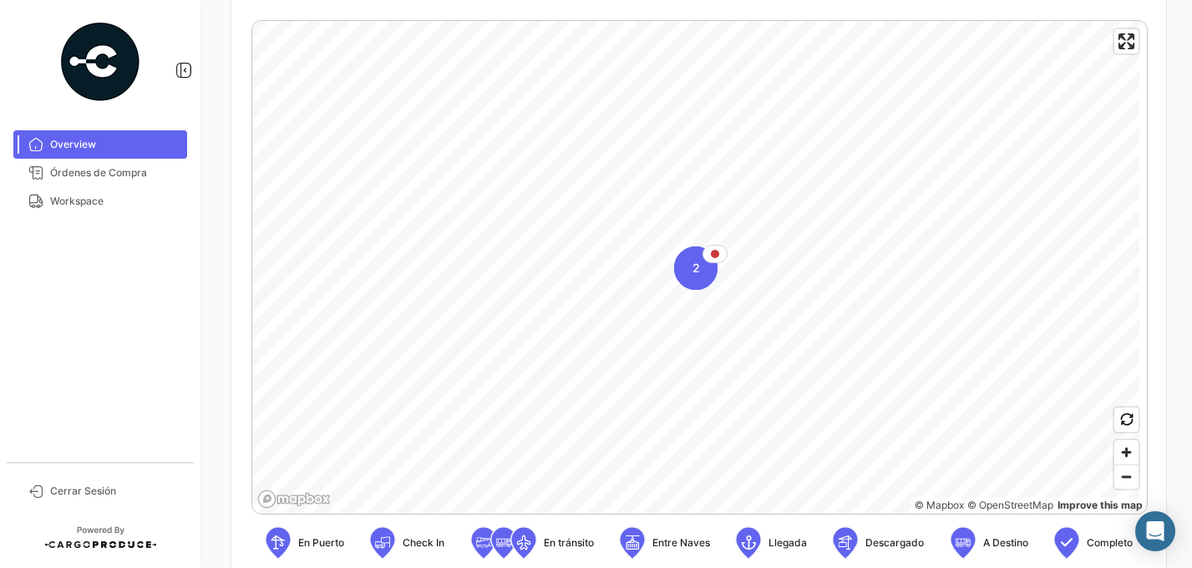
scroll to position [356, 0]
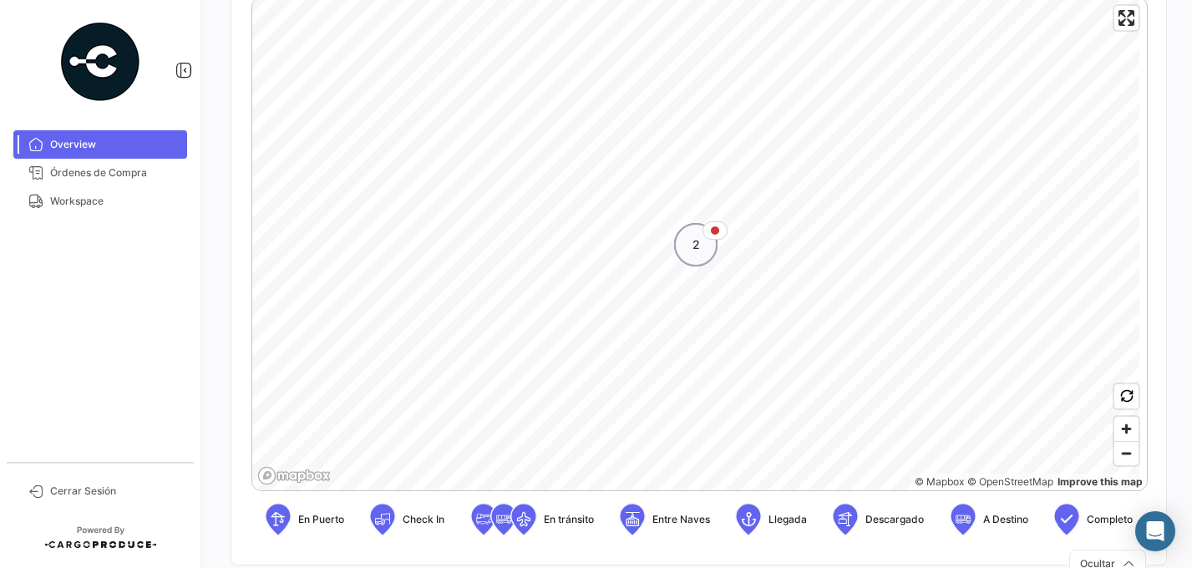
click at [703, 243] on div "2" at bounding box center [695, 244] width 43 height 43
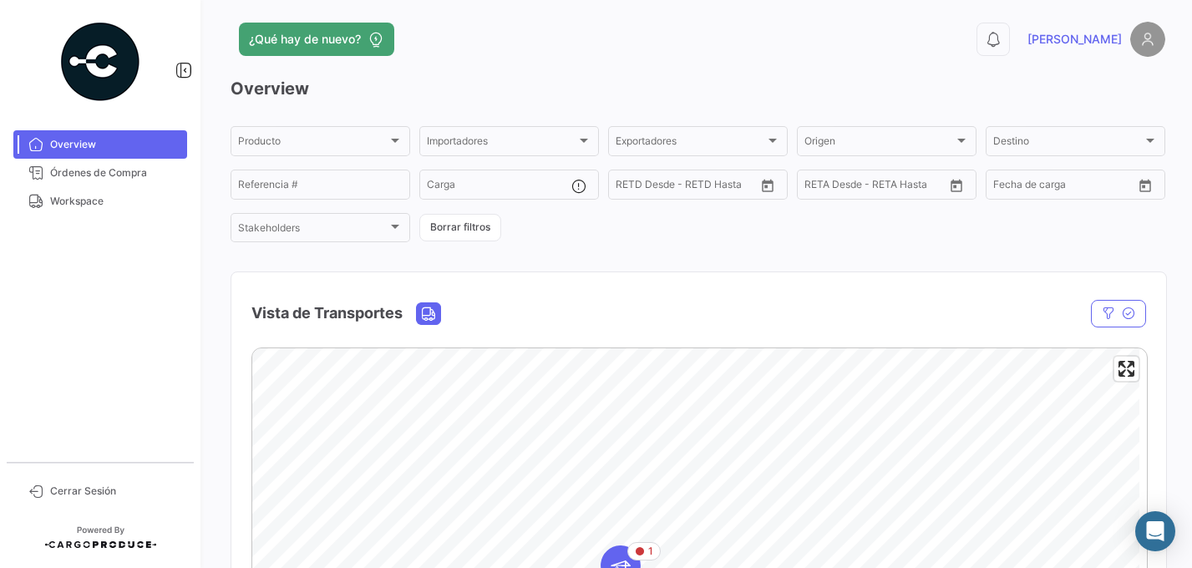
scroll to position [0, 0]
